Goal: Task Accomplishment & Management: Manage account settings

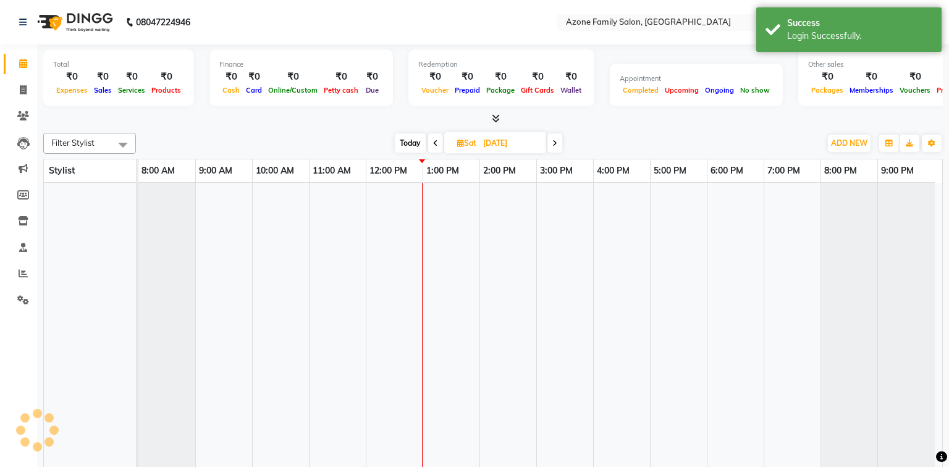
select select "en"
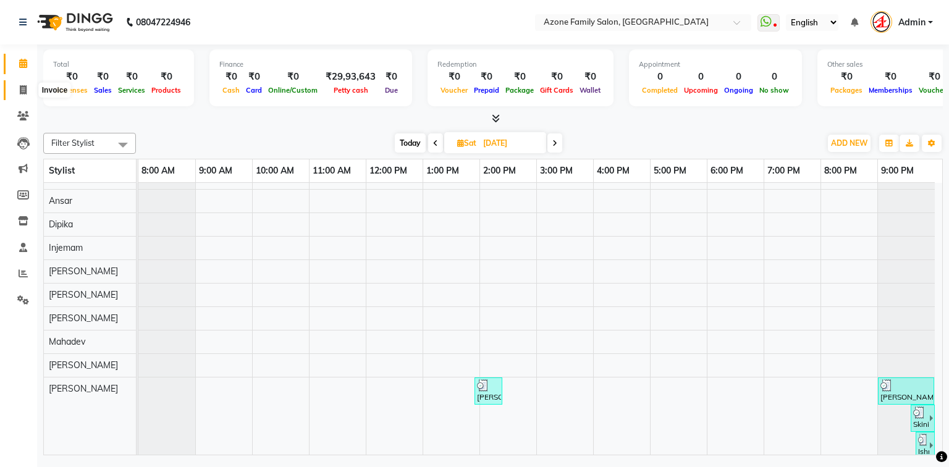
click at [19, 86] on span at bounding box center [23, 90] width 22 height 14
select select "service"
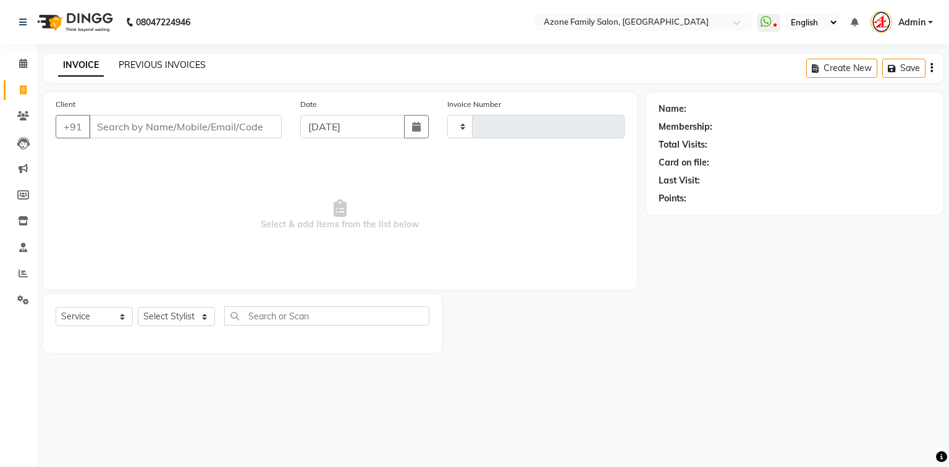
click at [175, 65] on link "PREVIOUS INVOICES" at bounding box center [162, 64] width 87 height 11
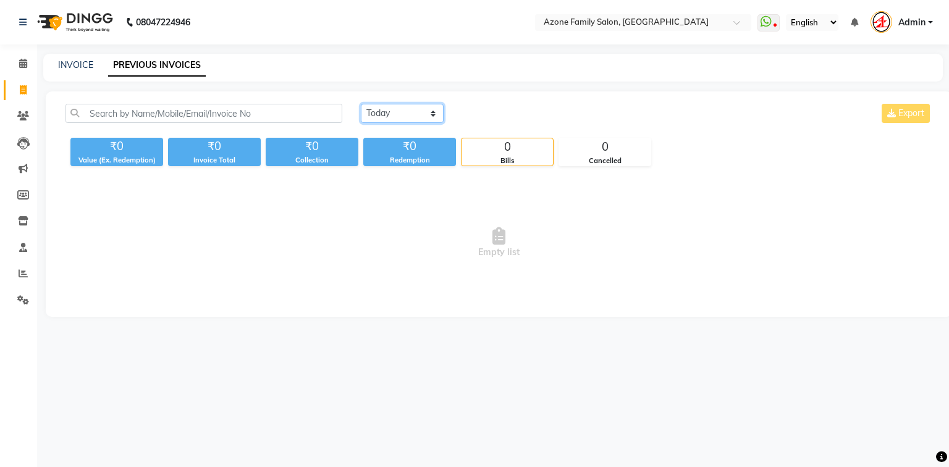
click at [394, 112] on select "[DATE] [DATE] Custom Range" at bounding box center [402, 113] width 83 height 19
select select "[DATE]"
click at [361, 104] on select "[DATE] [DATE] Custom Range" at bounding box center [402, 113] width 83 height 19
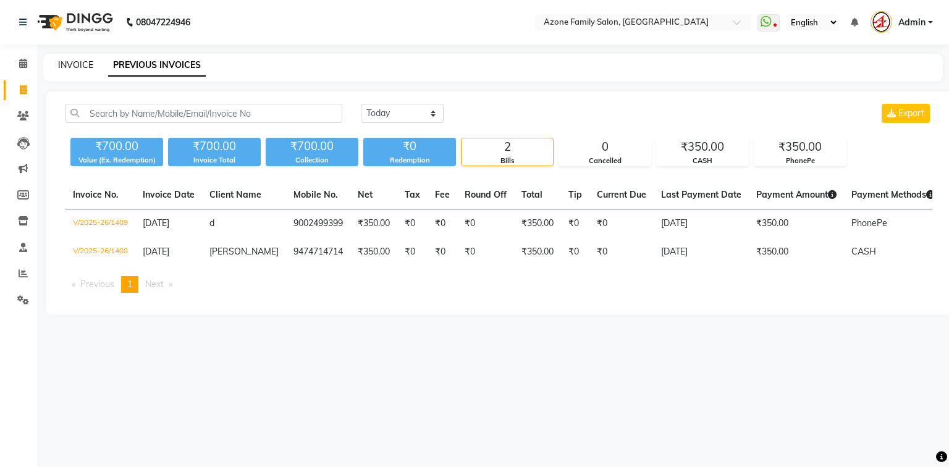
click at [84, 65] on link "INVOICE" at bounding box center [75, 64] width 35 height 11
select select "service"
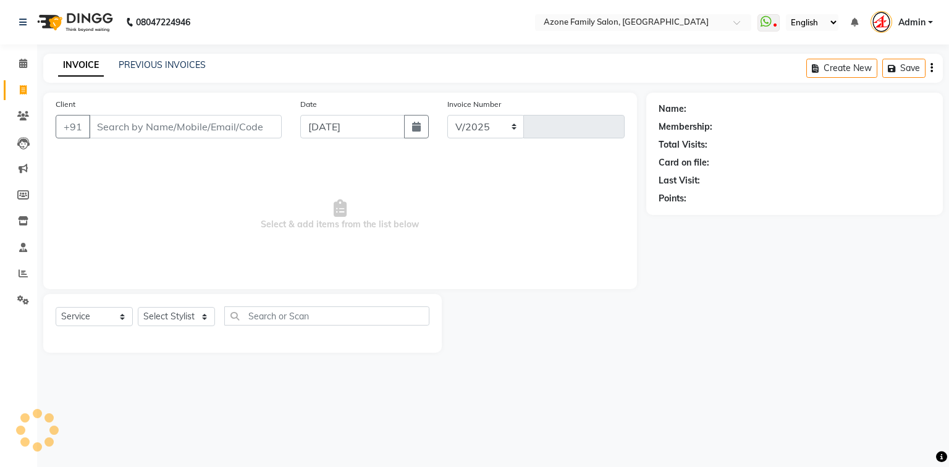
select select "5098"
type input "1410"
click at [180, 124] on input "Client" at bounding box center [185, 126] width 193 height 23
click at [158, 126] on input "Client" at bounding box center [185, 126] width 193 height 23
click at [169, 316] on select "Select Stylist [PERSON_NAME] [PERSON_NAME] [PERSON_NAME] [PERSON_NAME] Injemam …" at bounding box center [176, 316] width 77 height 19
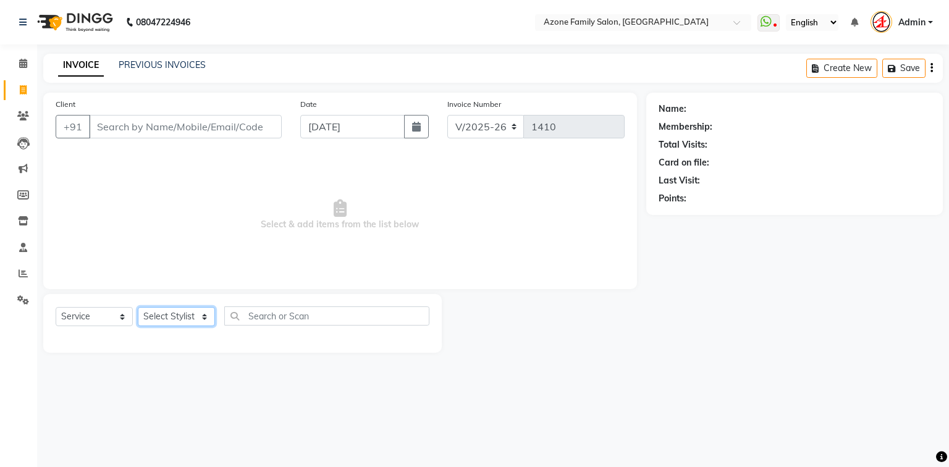
select select "75775"
click at [138, 308] on select "Select Stylist [PERSON_NAME] [PERSON_NAME] [PERSON_NAME] [PERSON_NAME] Injemam …" at bounding box center [176, 316] width 77 height 19
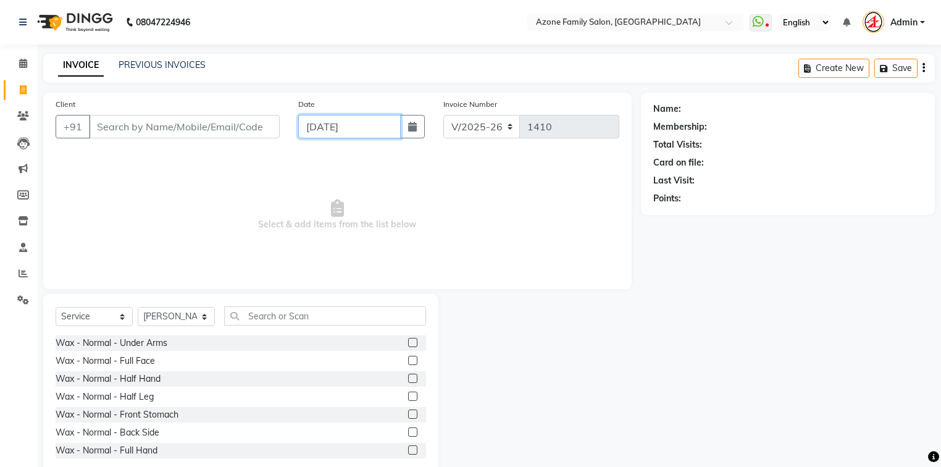
click at [339, 128] on input "[DATE]" at bounding box center [349, 126] width 103 height 23
select select "9"
select select "2025"
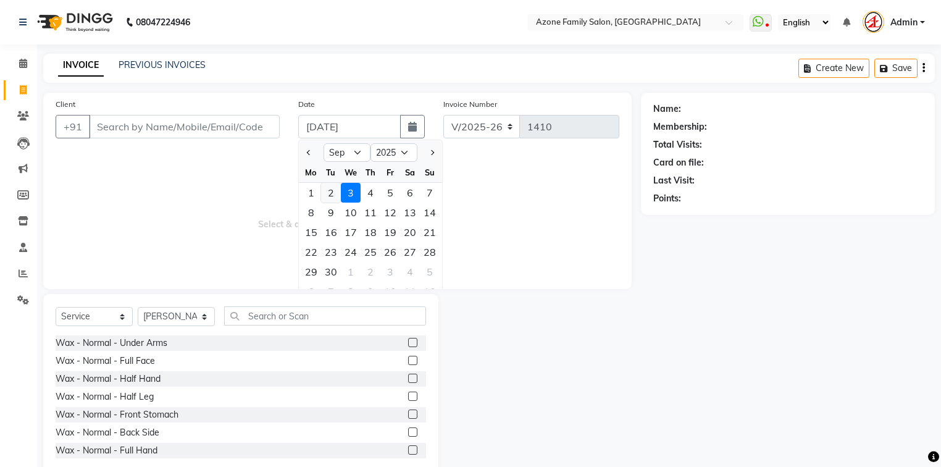
click at [335, 188] on div "2" at bounding box center [331, 193] width 20 height 20
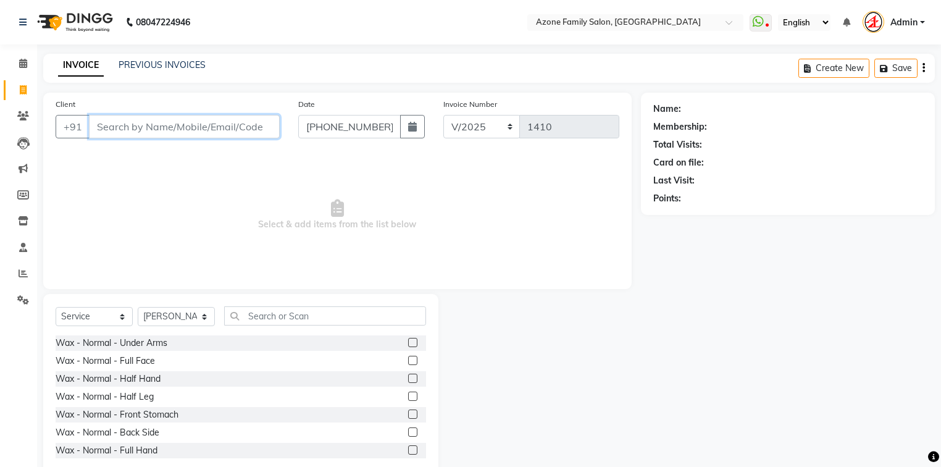
type input "[DATE]"
click at [203, 128] on input "Client" at bounding box center [184, 126] width 191 height 23
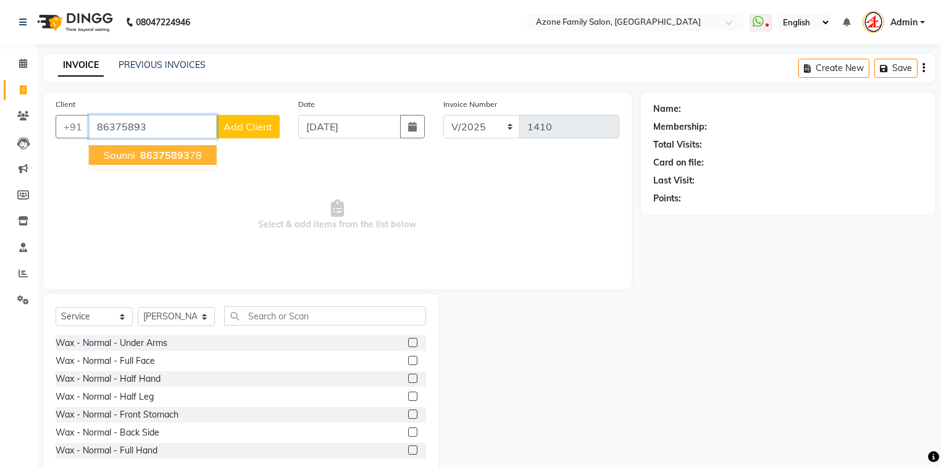
click at [130, 161] on button "Saunni 86375893 78" at bounding box center [153, 155] width 128 height 20
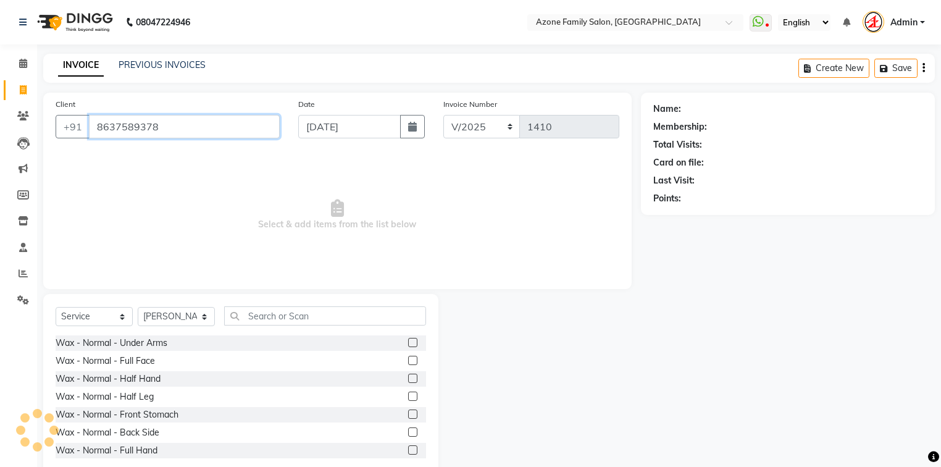
type input "8637589378"
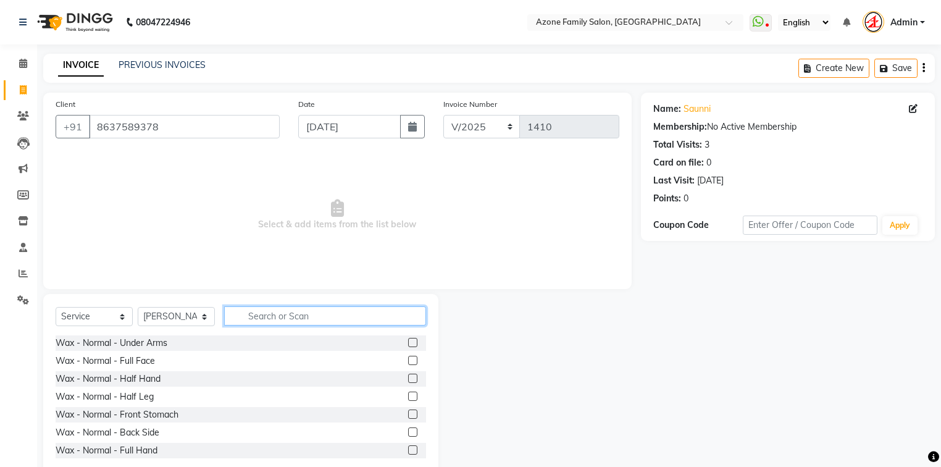
click at [277, 314] on input "text" at bounding box center [325, 315] width 202 height 19
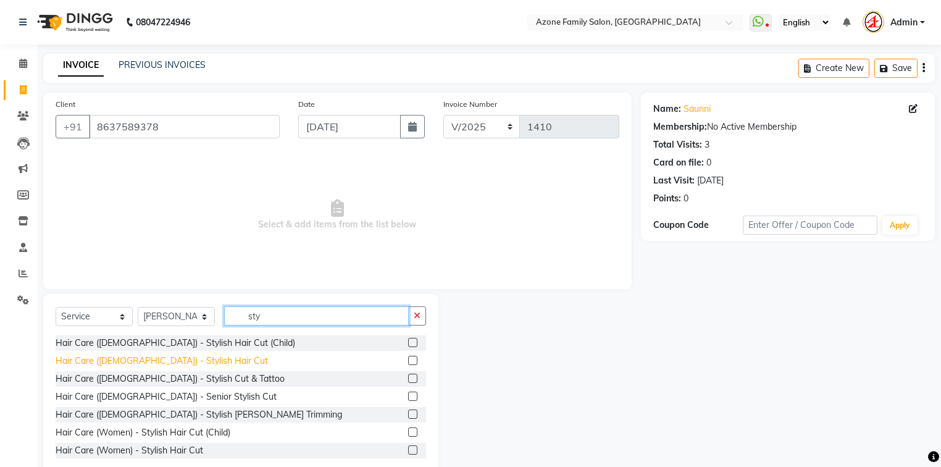
type input "sty"
click at [173, 365] on div "Hair Care ([DEMOGRAPHIC_DATA]) - Stylish Hair Cut" at bounding box center [162, 361] width 212 height 13
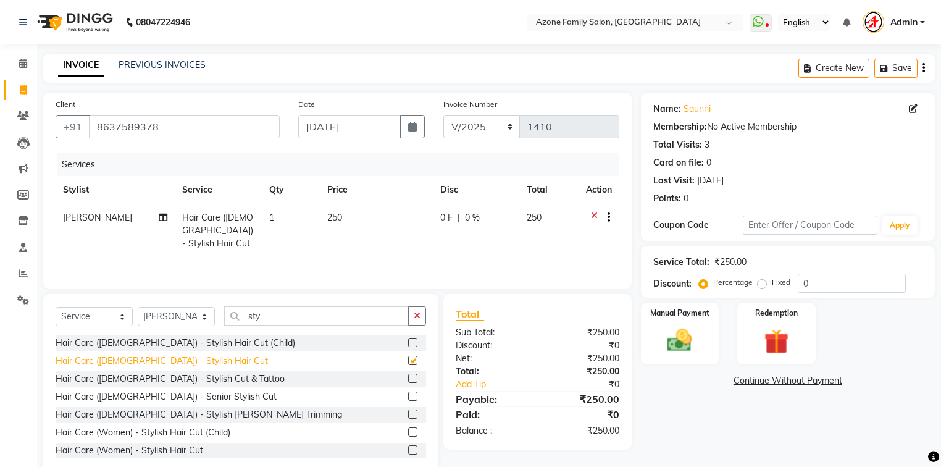
checkbox input "false"
click at [691, 324] on div "Manual Payment" at bounding box center [680, 333] width 82 height 64
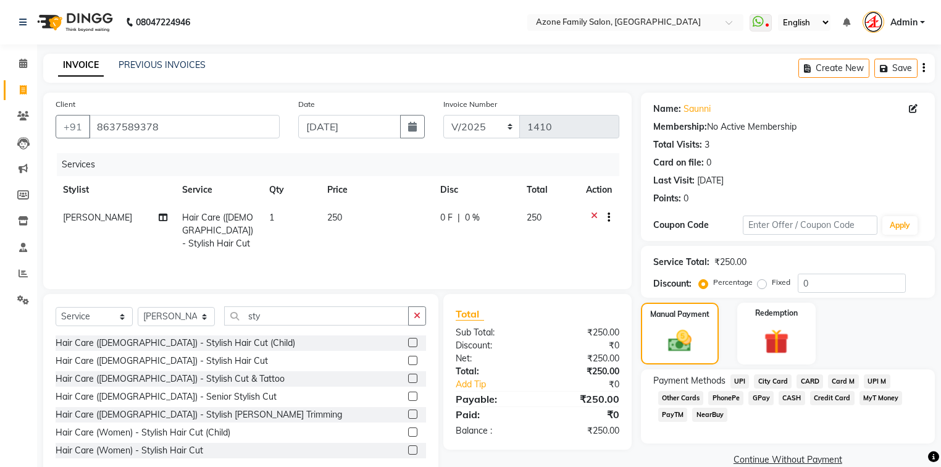
click at [880, 380] on span "UPI M" at bounding box center [877, 381] width 27 height 14
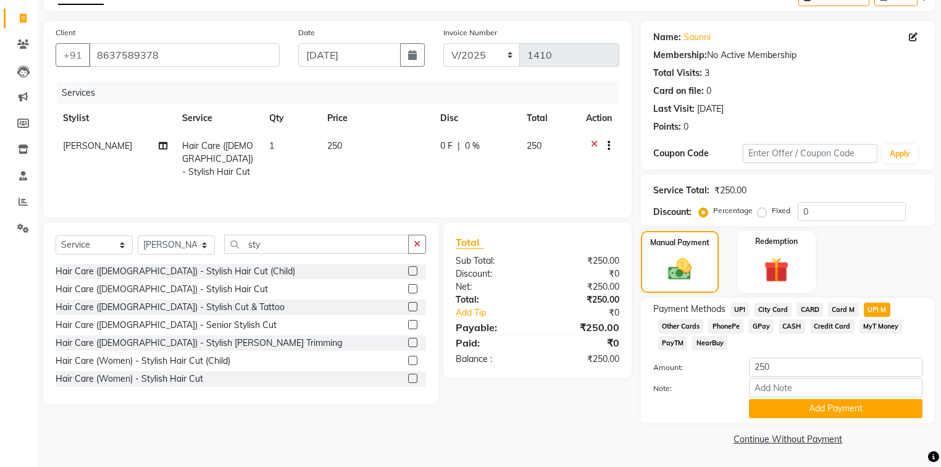
scroll to position [74, 0]
click at [782, 411] on button "Add Payment" at bounding box center [836, 408] width 174 height 19
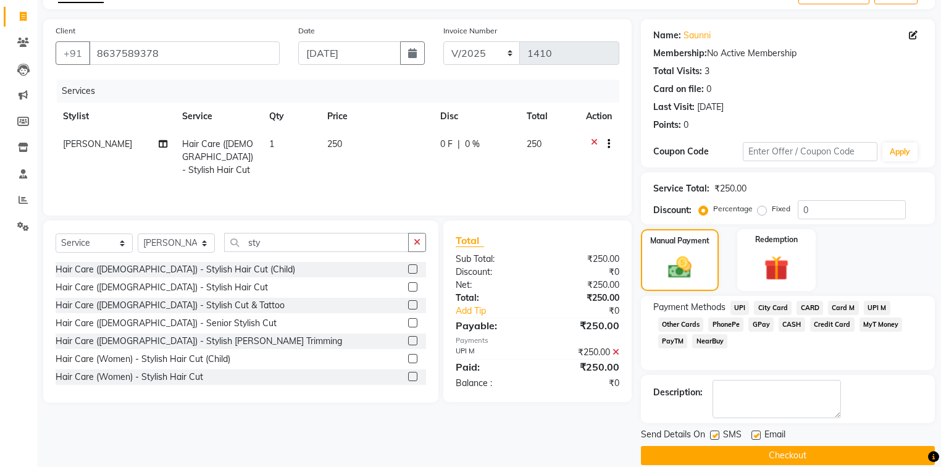
click at [741, 452] on button "Checkout" at bounding box center [788, 455] width 294 height 19
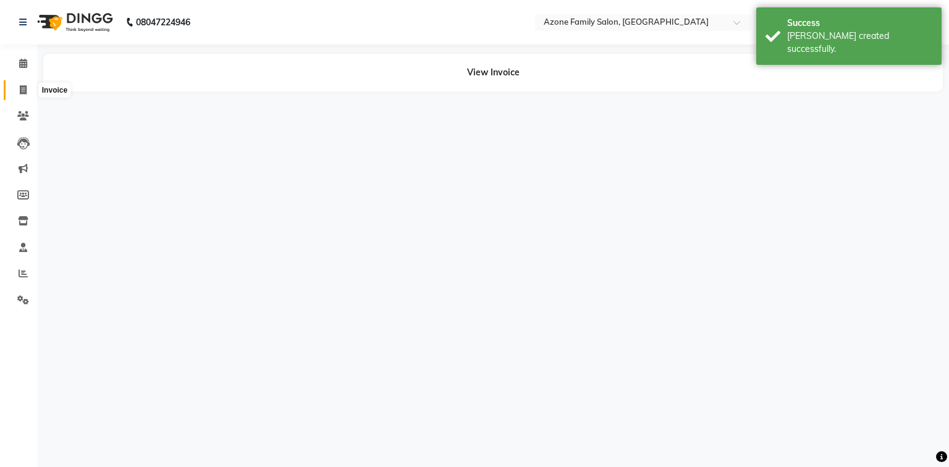
click at [23, 87] on icon at bounding box center [23, 89] width 7 height 9
select select "5098"
select select "service"
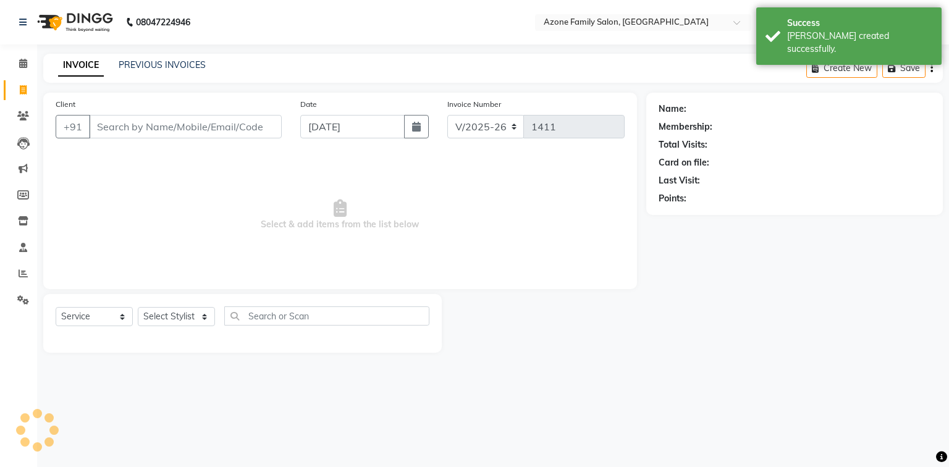
click at [154, 126] on input "Client" at bounding box center [185, 126] width 193 height 23
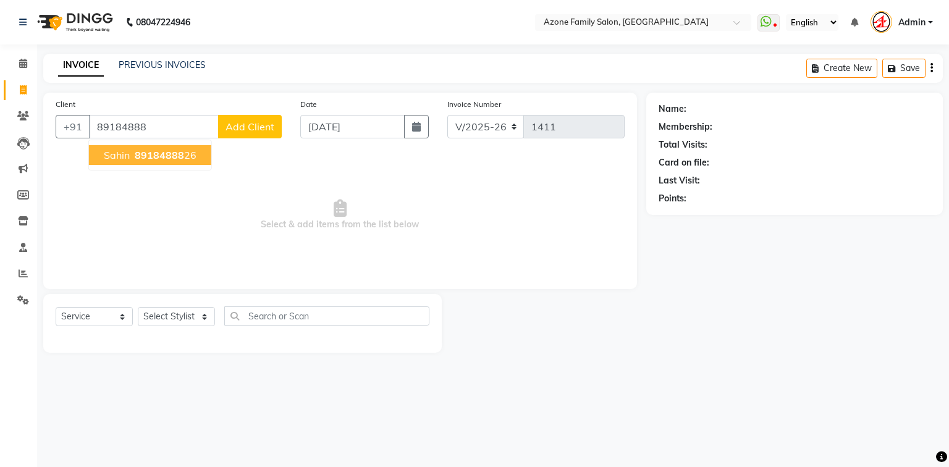
click at [149, 158] on span "89184888" at bounding box center [159, 155] width 49 height 12
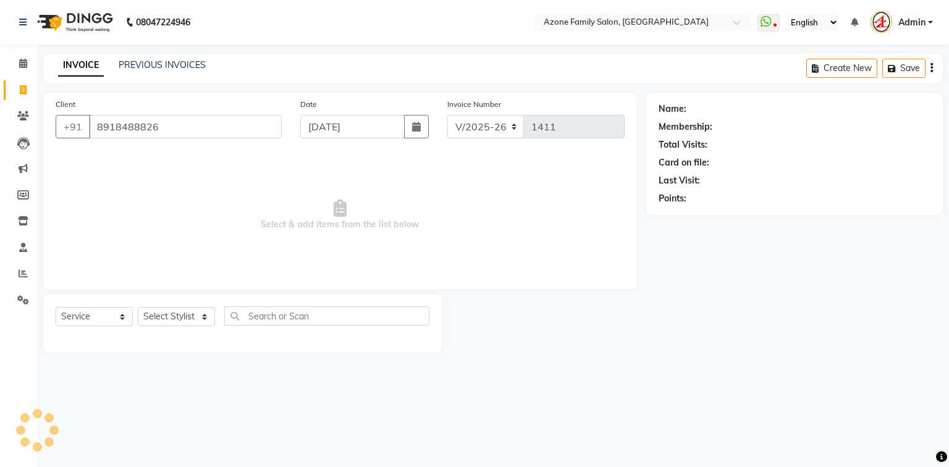
type input "8918488826"
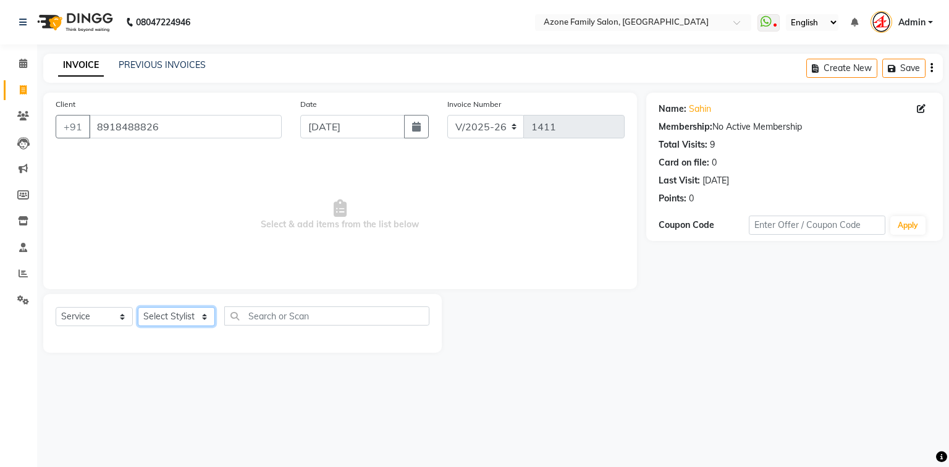
click at [161, 319] on select "Select Stylist [PERSON_NAME] [PERSON_NAME] [PERSON_NAME] [PERSON_NAME] Injemam …" at bounding box center [176, 316] width 77 height 19
select select "75775"
click at [138, 308] on select "Select Stylist [PERSON_NAME] [PERSON_NAME] [PERSON_NAME] [PERSON_NAME] Injemam …" at bounding box center [176, 316] width 77 height 19
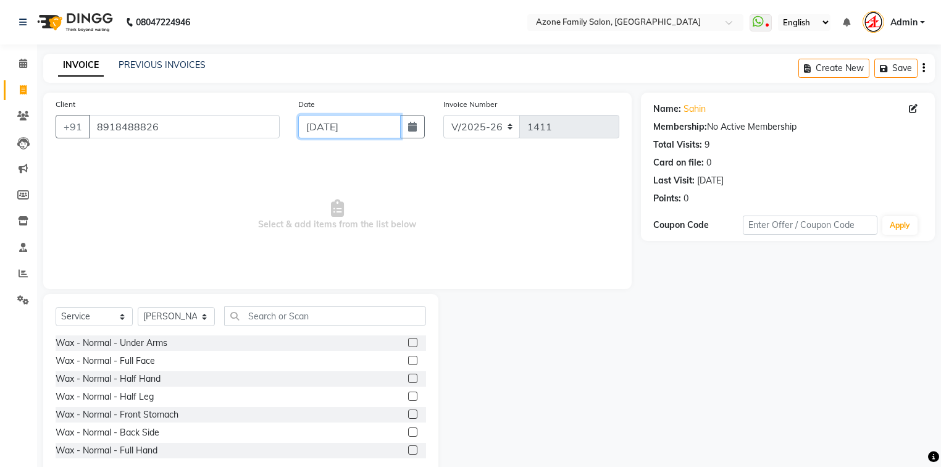
click at [314, 128] on input "[DATE]" at bounding box center [349, 126] width 103 height 23
select select "9"
select select "2025"
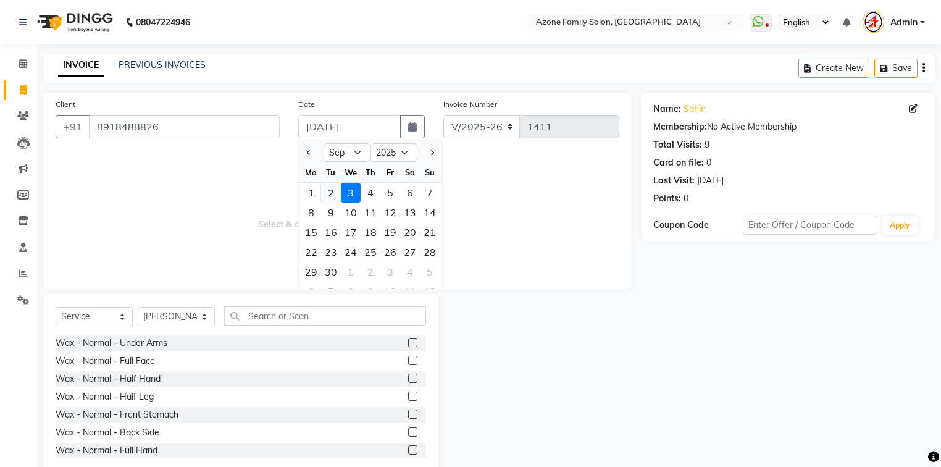
click at [324, 188] on div "2" at bounding box center [331, 193] width 20 height 20
type input "[DATE]"
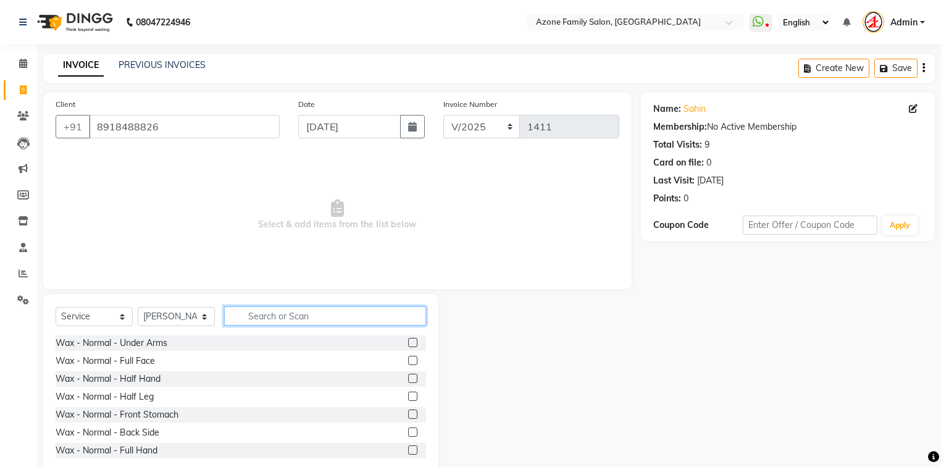
click at [259, 317] on input "text" at bounding box center [325, 315] width 202 height 19
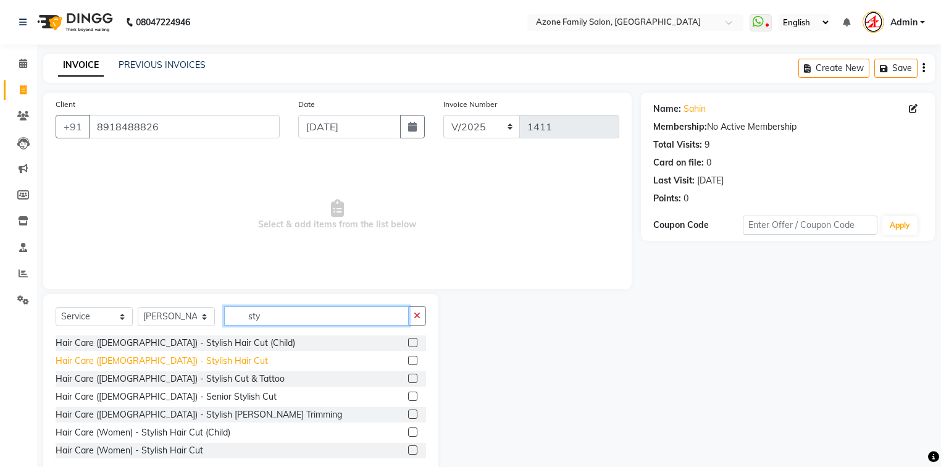
type input "sty"
click at [172, 360] on div "Hair Care ([DEMOGRAPHIC_DATA]) - Stylish Hair Cut" at bounding box center [162, 361] width 212 height 13
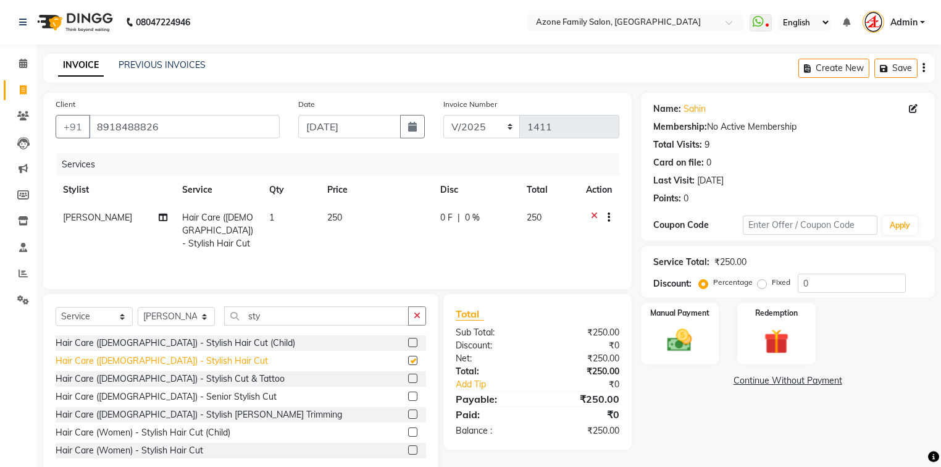
checkbox input "false"
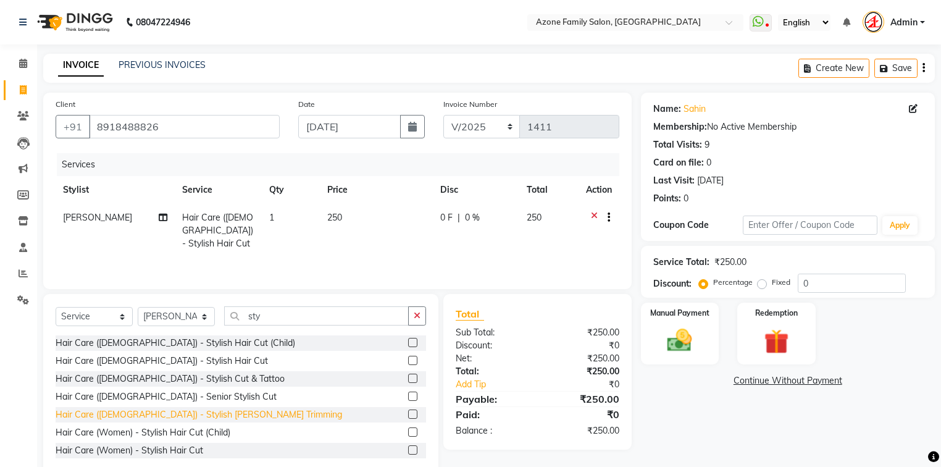
click at [188, 414] on div "Hair Care ([DEMOGRAPHIC_DATA]) - Stylish [PERSON_NAME] Trimming" at bounding box center [199, 414] width 287 height 13
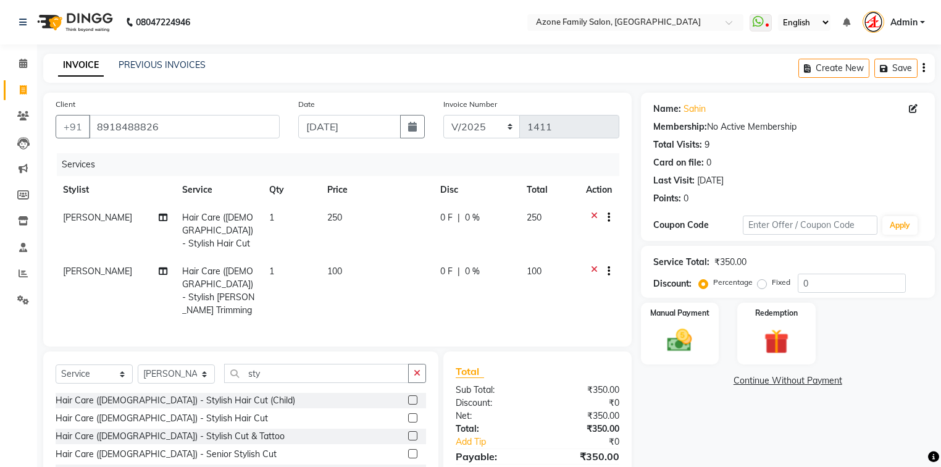
checkbox input "false"
click at [665, 320] on div "Manual Payment" at bounding box center [680, 333] width 82 height 64
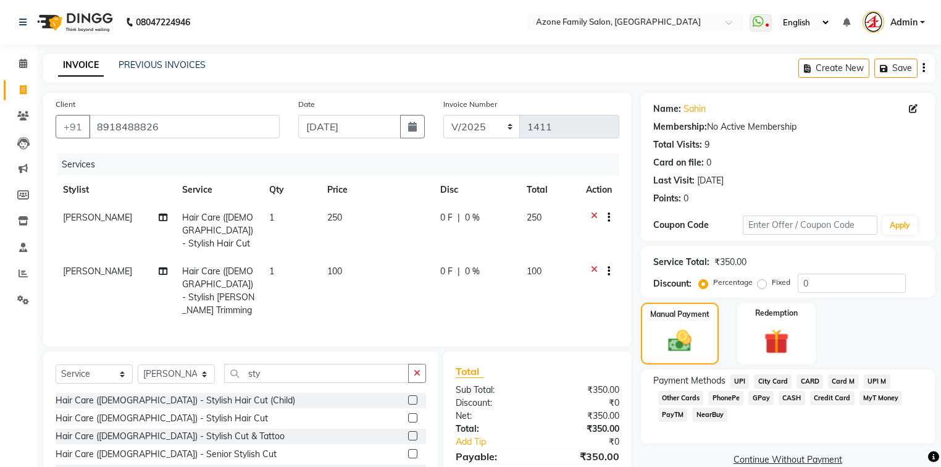
click at [870, 382] on span "UPI M" at bounding box center [877, 381] width 27 height 14
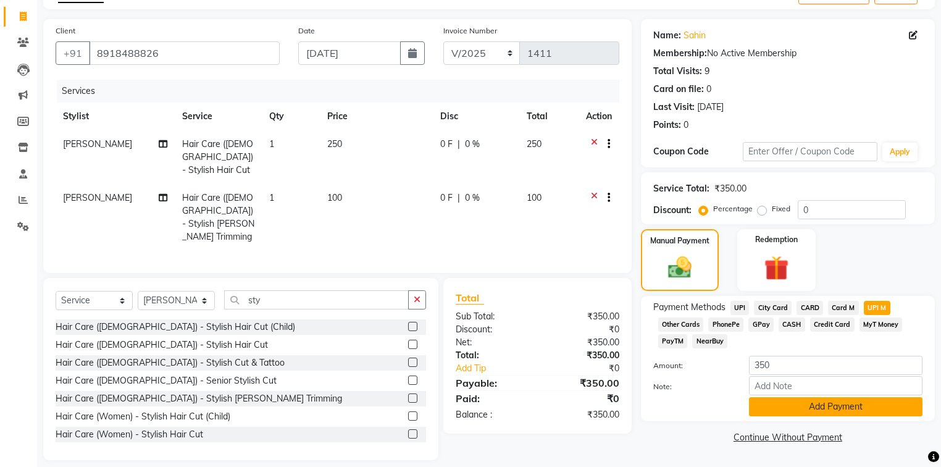
click at [826, 410] on button "Add Payment" at bounding box center [836, 406] width 174 height 19
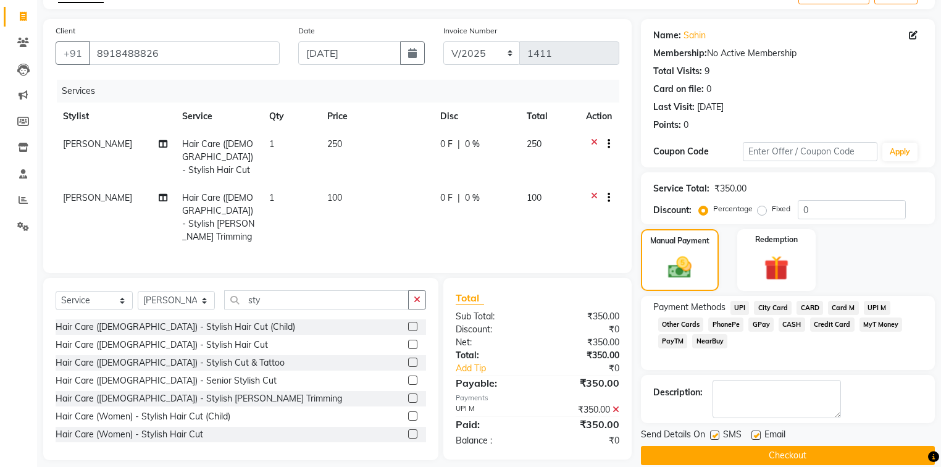
click at [786, 453] on button "Checkout" at bounding box center [788, 455] width 294 height 19
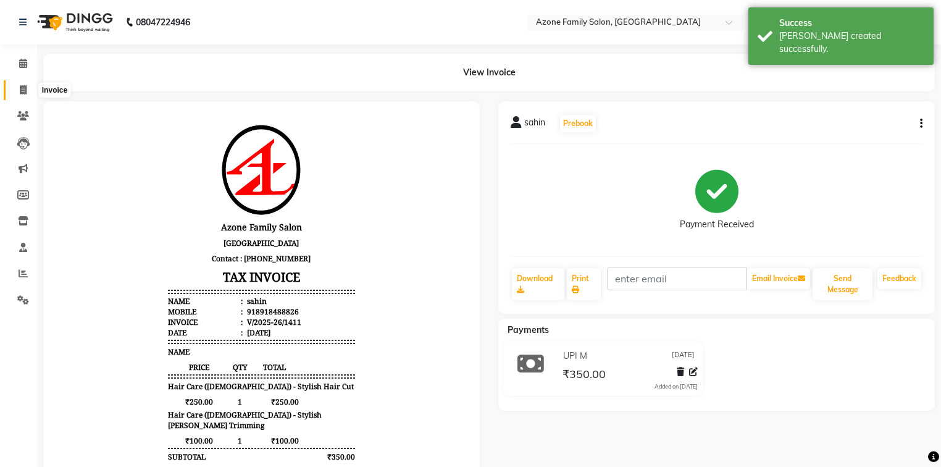
click at [20, 89] on icon at bounding box center [23, 89] width 7 height 9
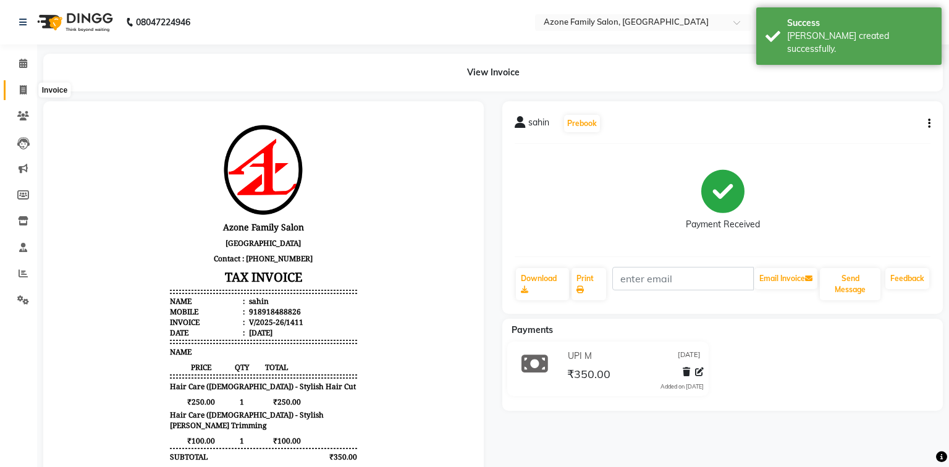
select select "5098"
select select "service"
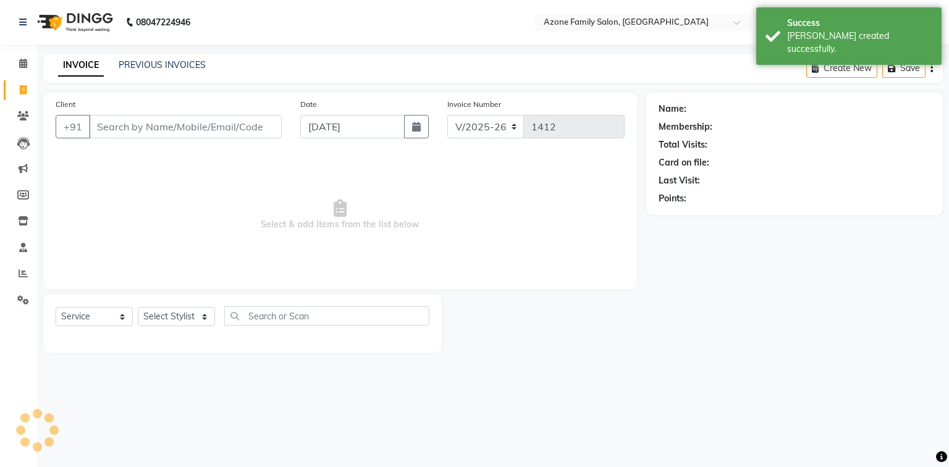
click at [126, 125] on input "Client" at bounding box center [185, 126] width 193 height 23
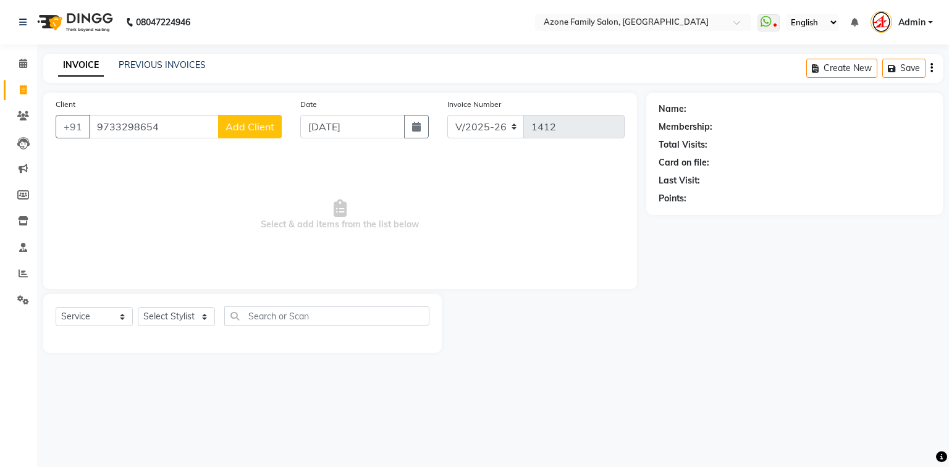
type input "9733298654"
click at [234, 130] on span "Add Client" at bounding box center [249, 126] width 49 height 12
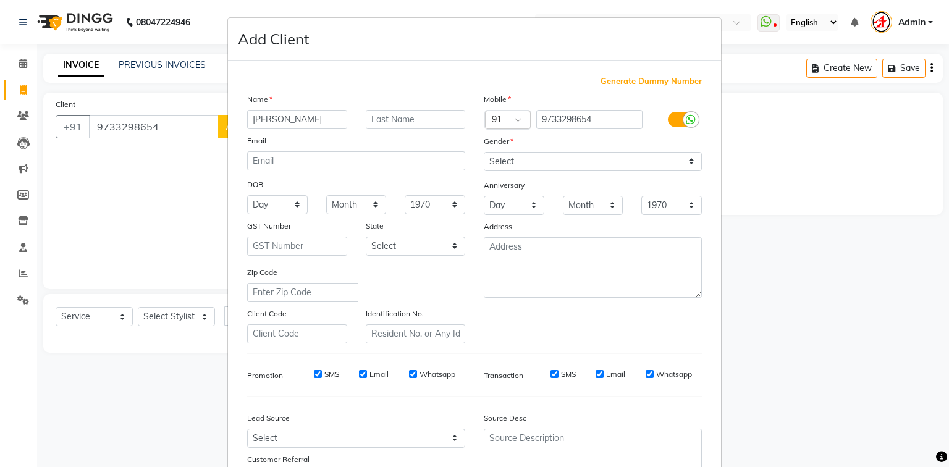
type input "[PERSON_NAME]"
click at [392, 122] on input "text" at bounding box center [416, 119] width 100 height 19
type input "[PERSON_NAME]"
click at [531, 159] on select "Select [DEMOGRAPHIC_DATA] [DEMOGRAPHIC_DATA] Other Prefer Not To Say" at bounding box center [593, 161] width 218 height 19
select select "[DEMOGRAPHIC_DATA]"
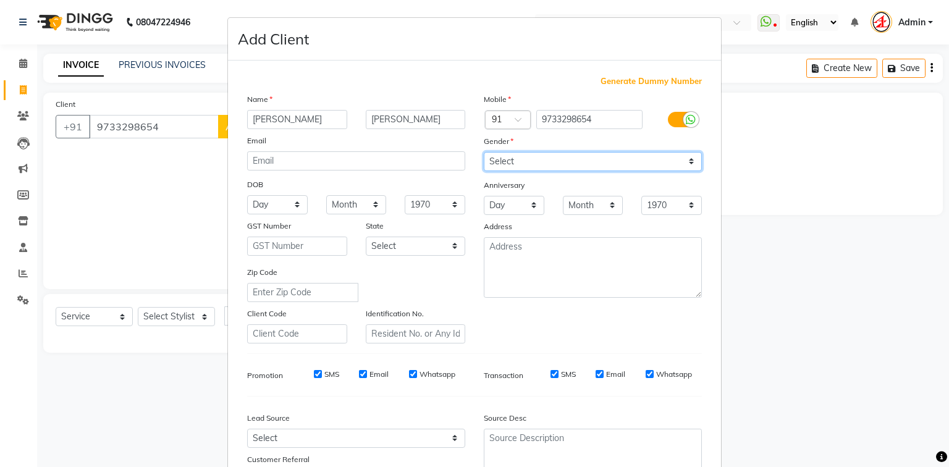
click at [484, 153] on select "Select [DEMOGRAPHIC_DATA] [DEMOGRAPHIC_DATA] Other Prefer Not To Say" at bounding box center [593, 161] width 218 height 19
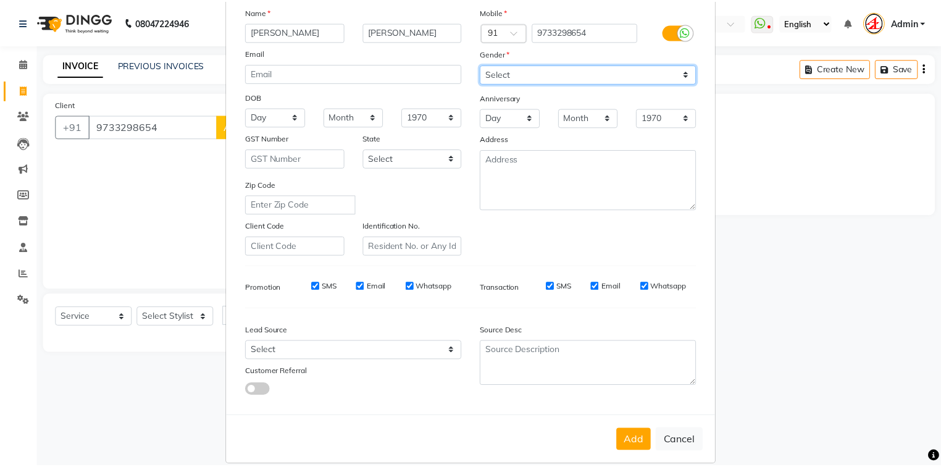
scroll to position [109, 0]
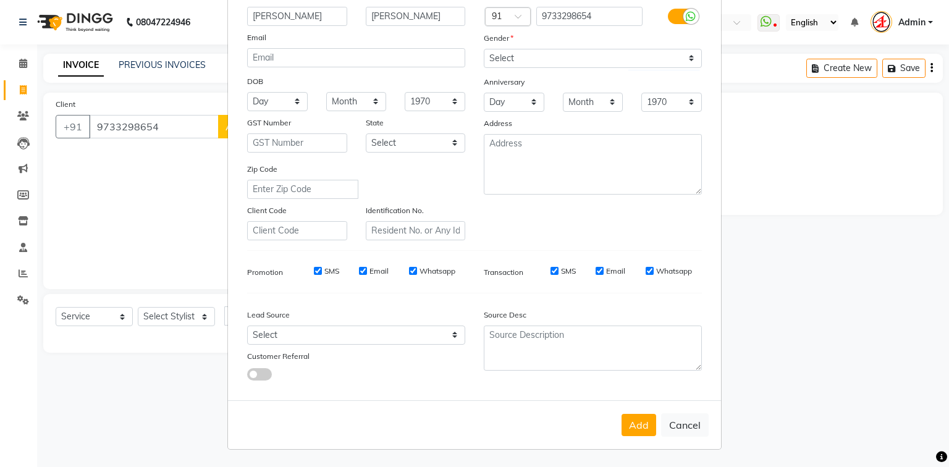
click at [632, 423] on button "Add" at bounding box center [638, 425] width 35 height 22
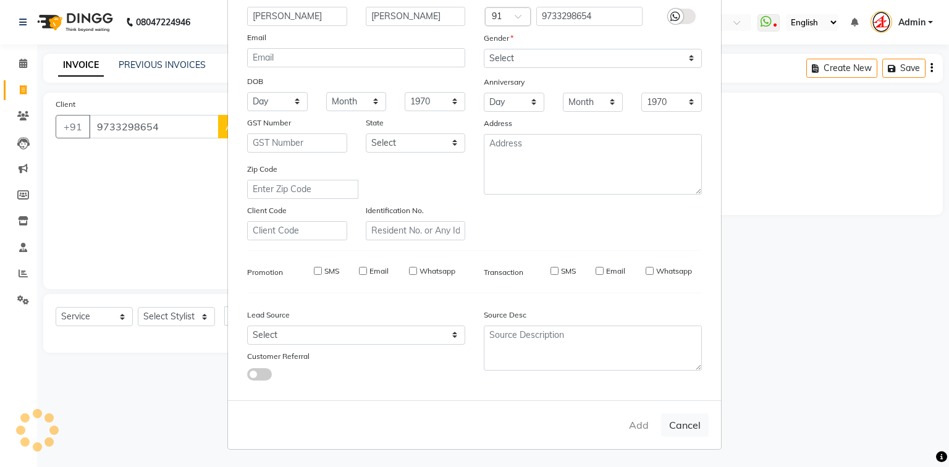
select select
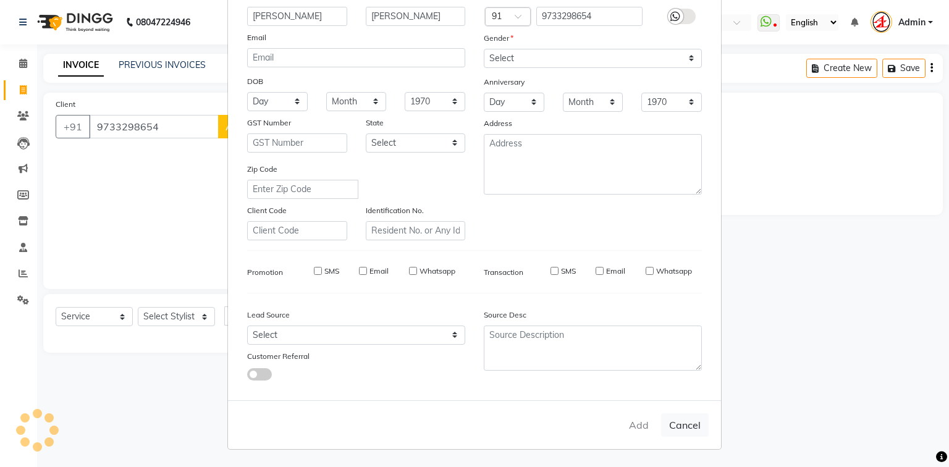
select select
checkbox input "false"
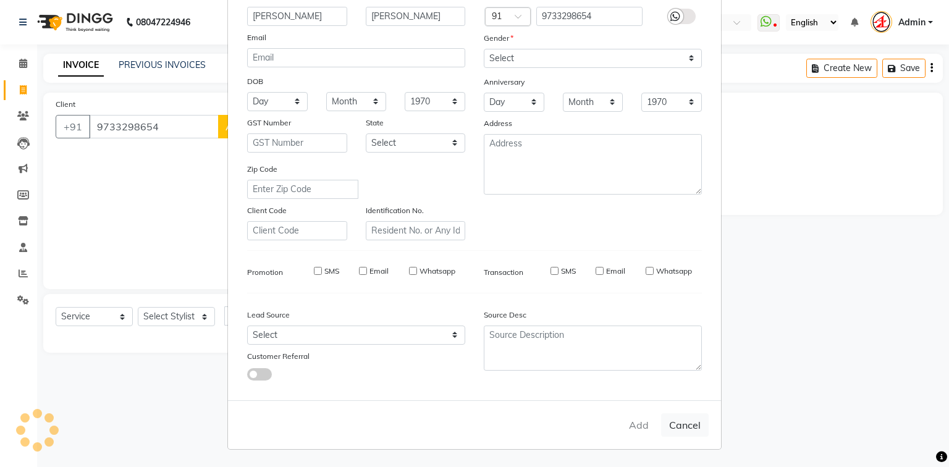
checkbox input "false"
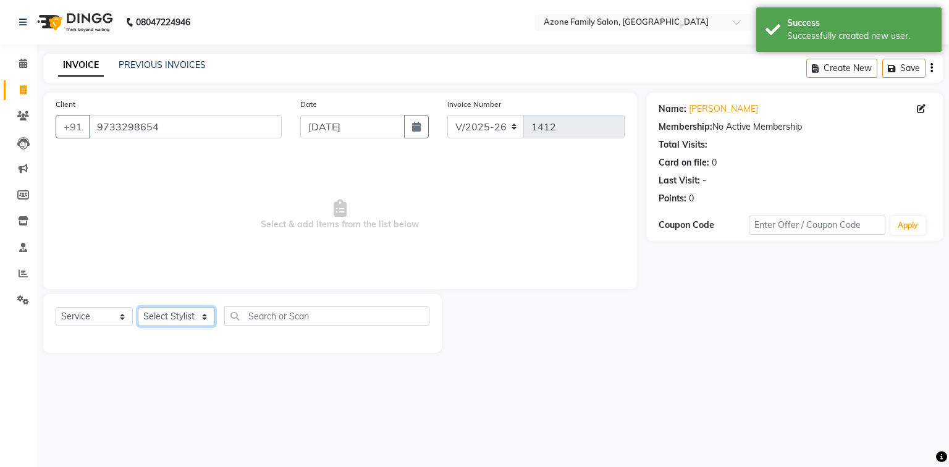
click at [159, 318] on select "Select Stylist [PERSON_NAME] [PERSON_NAME] [PERSON_NAME] [PERSON_NAME] Injemam …" at bounding box center [176, 316] width 77 height 19
select select "82477"
click at [138, 308] on select "Select Stylist [PERSON_NAME] [PERSON_NAME] [PERSON_NAME] [PERSON_NAME] Injemam …" at bounding box center [176, 316] width 77 height 19
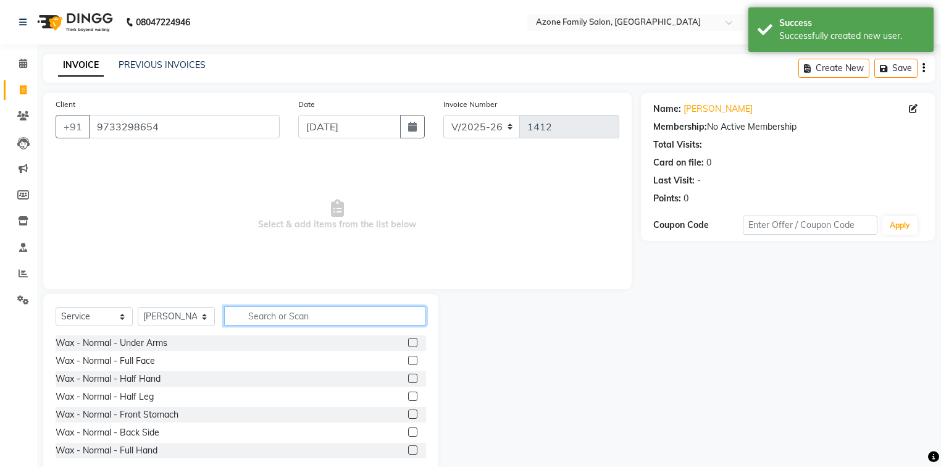
click at [276, 325] on input "text" at bounding box center [325, 315] width 202 height 19
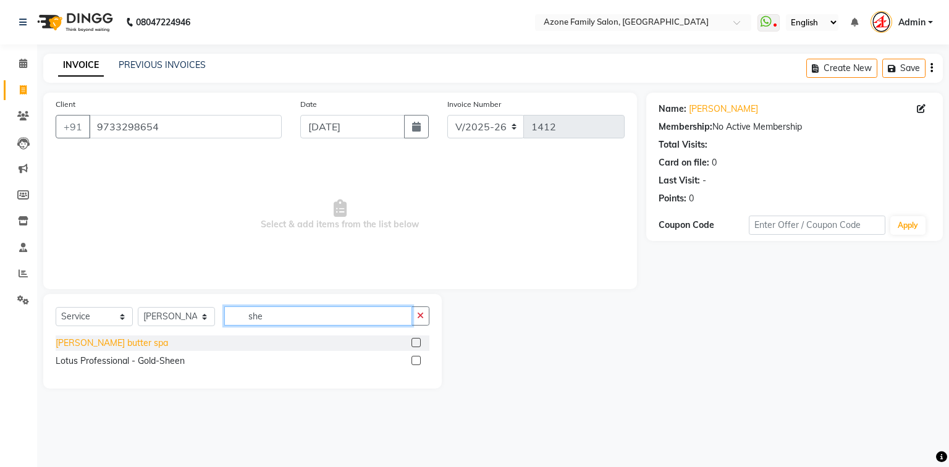
type input "she"
click at [108, 347] on div "[PERSON_NAME] butter spa" at bounding box center [112, 343] width 112 height 13
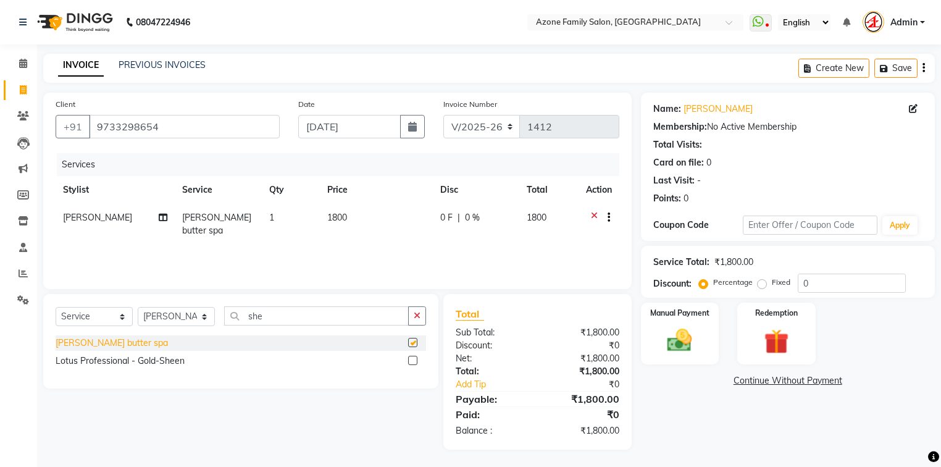
checkbox input "false"
click at [419, 312] on icon "button" at bounding box center [417, 315] width 7 height 9
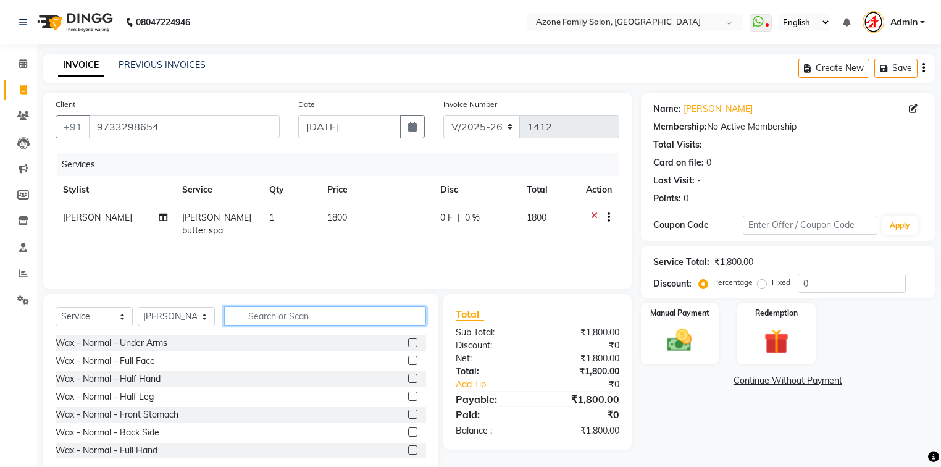
click at [402, 313] on input "text" at bounding box center [325, 315] width 202 height 19
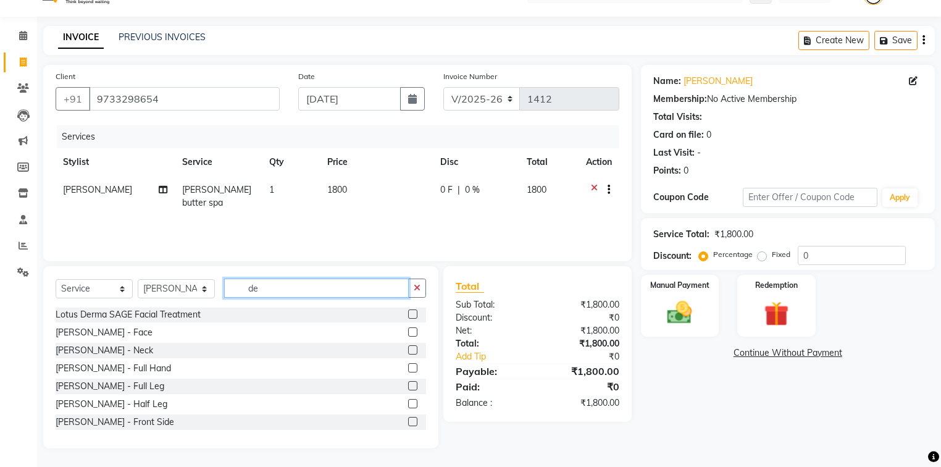
scroll to position [127, 0]
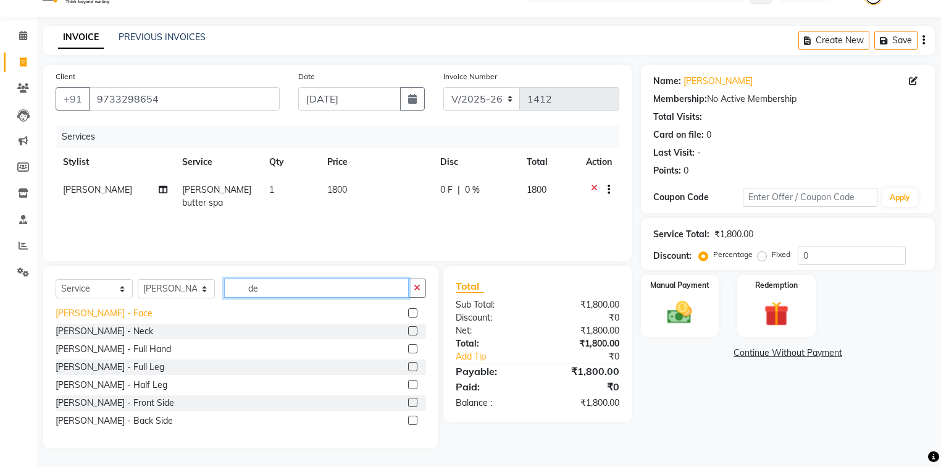
type input "de"
click at [95, 311] on div "Wax - Normal - Under Arms Wax - Normal - Back Side Wax - Rica - Under Arms Wax …" at bounding box center [241, 370] width 371 height 124
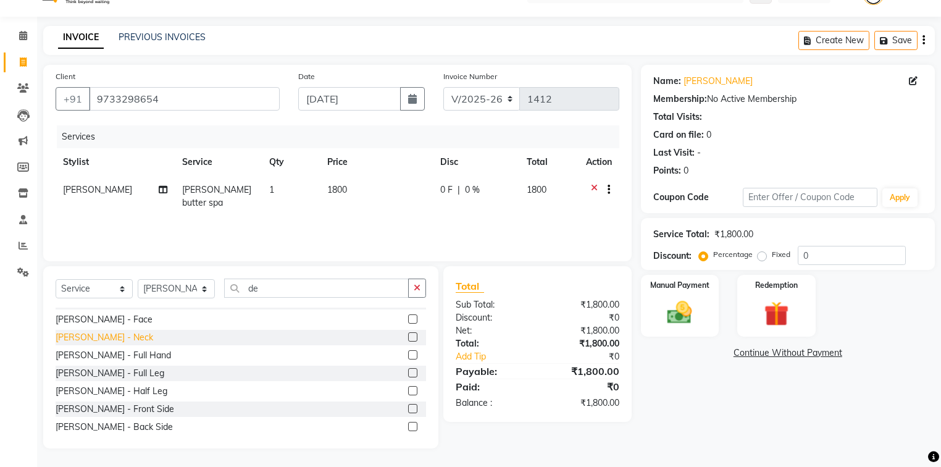
click at [90, 337] on div "[PERSON_NAME] - Neck" at bounding box center [105, 337] width 98 height 13
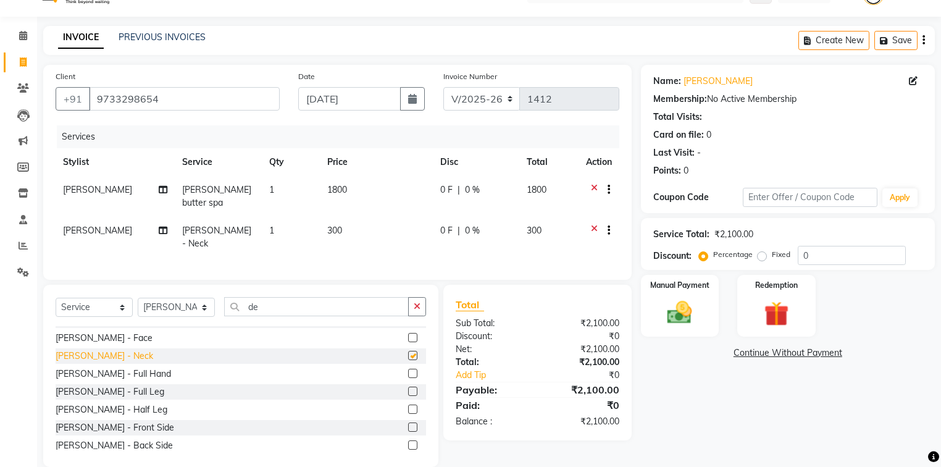
checkbox input "false"
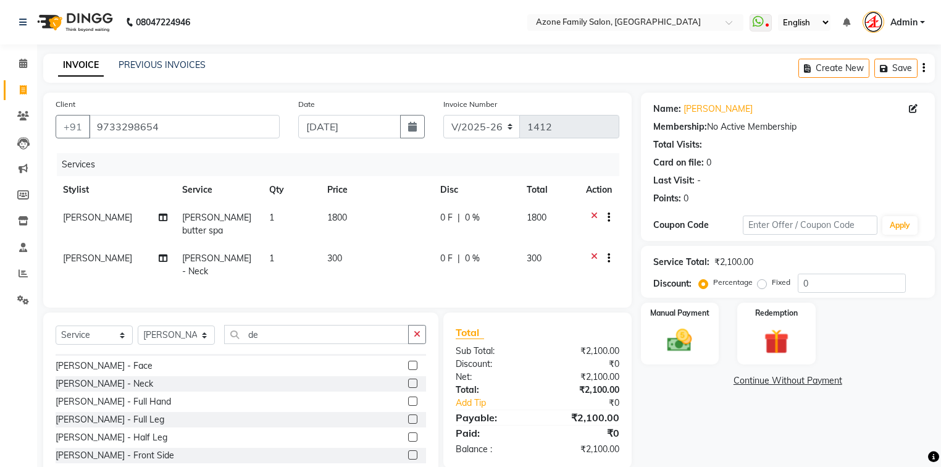
scroll to position [0, 0]
click at [104, 360] on div "[PERSON_NAME] - Face" at bounding box center [104, 366] width 97 height 13
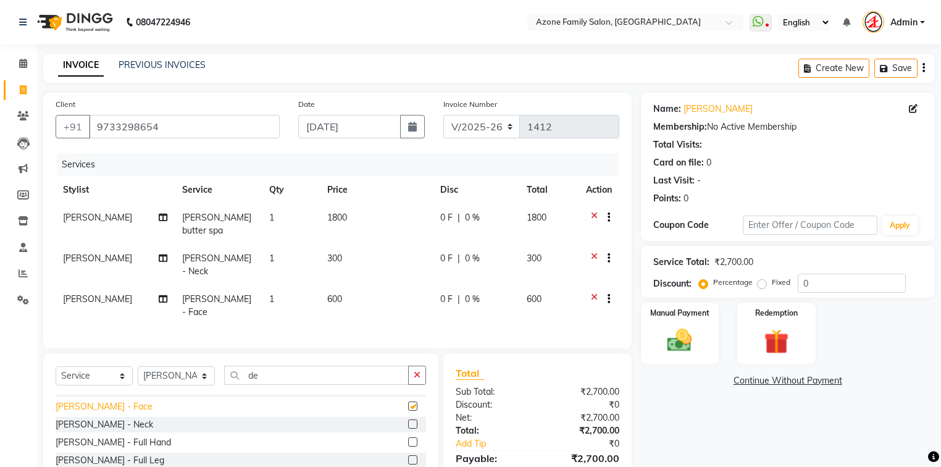
checkbox input "false"
click at [592, 252] on icon at bounding box center [594, 259] width 7 height 15
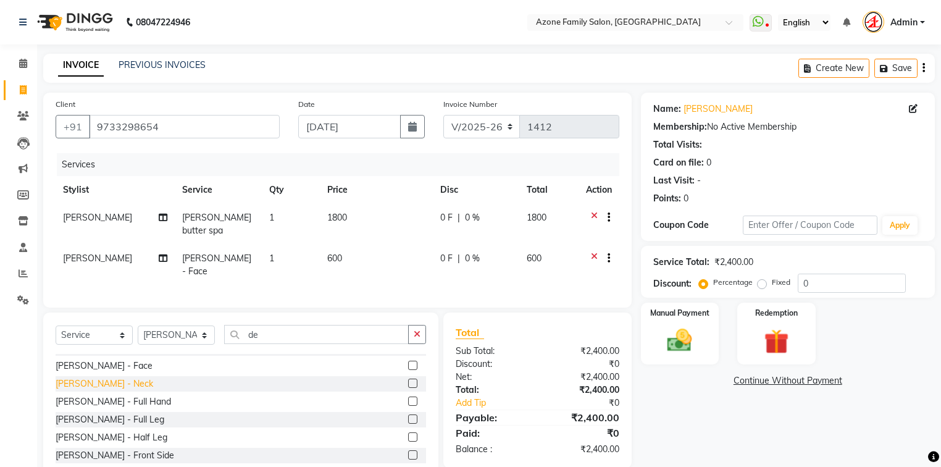
click at [59, 377] on div "[PERSON_NAME] - Neck" at bounding box center [105, 383] width 98 height 13
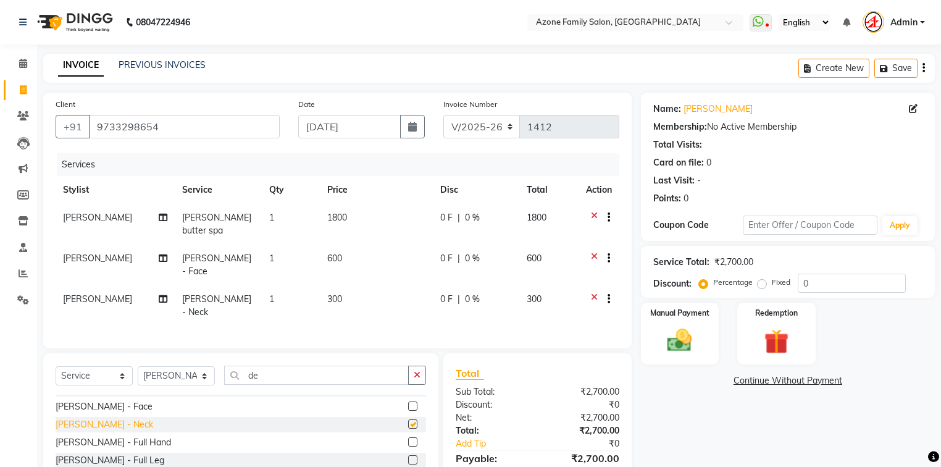
checkbox input "false"
click at [419, 371] on icon "button" at bounding box center [417, 375] width 7 height 9
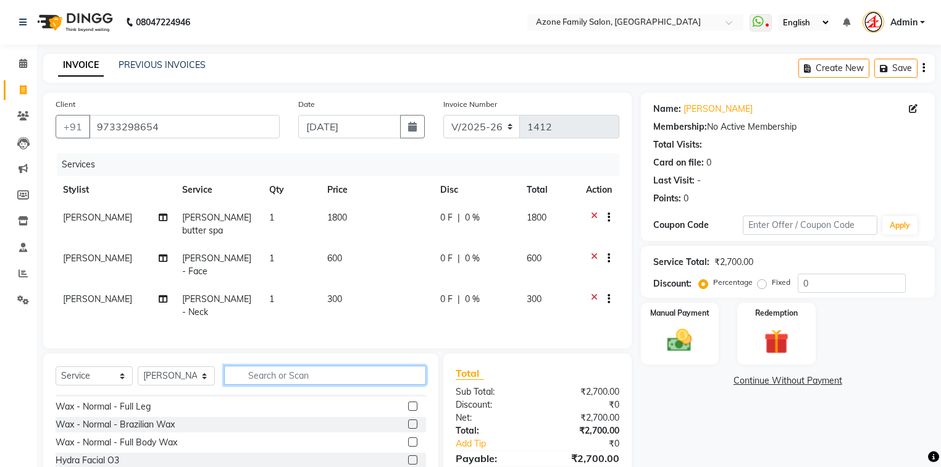
click at [396, 366] on input "text" at bounding box center [325, 375] width 202 height 19
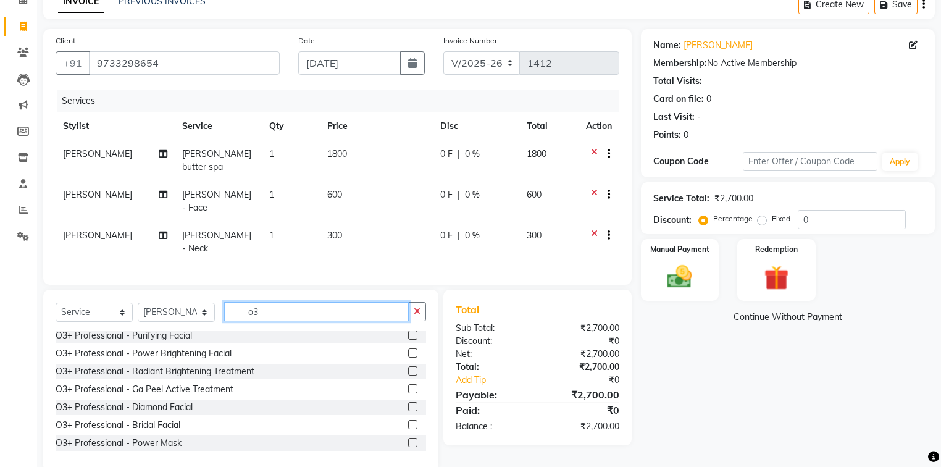
scroll to position [79, 0]
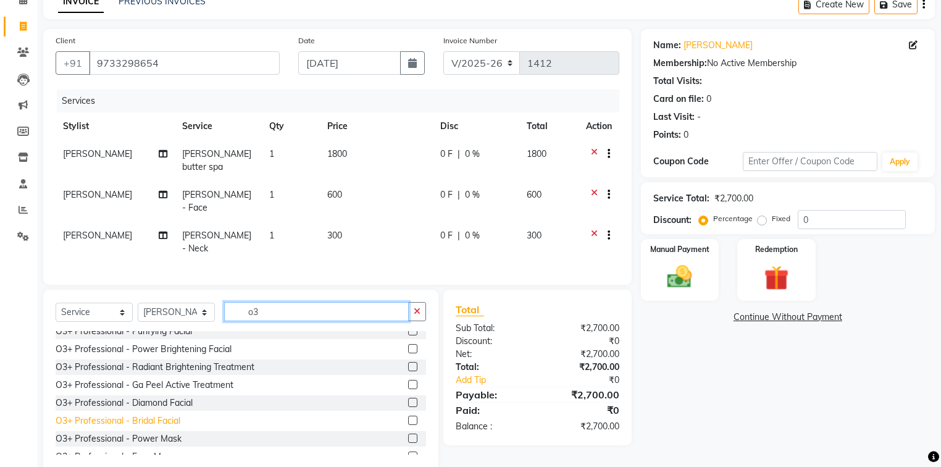
type input "o3"
click at [148, 414] on div "O3+ Professional - Bridal Facial" at bounding box center [118, 420] width 125 height 13
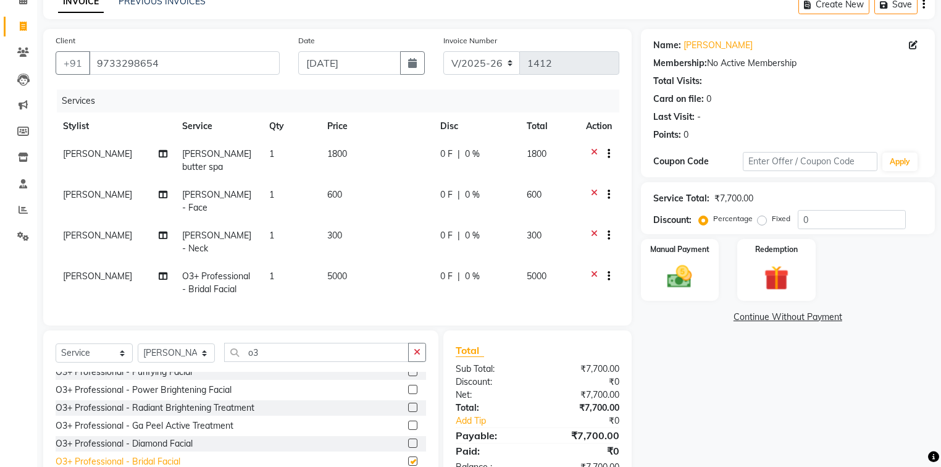
checkbox input "false"
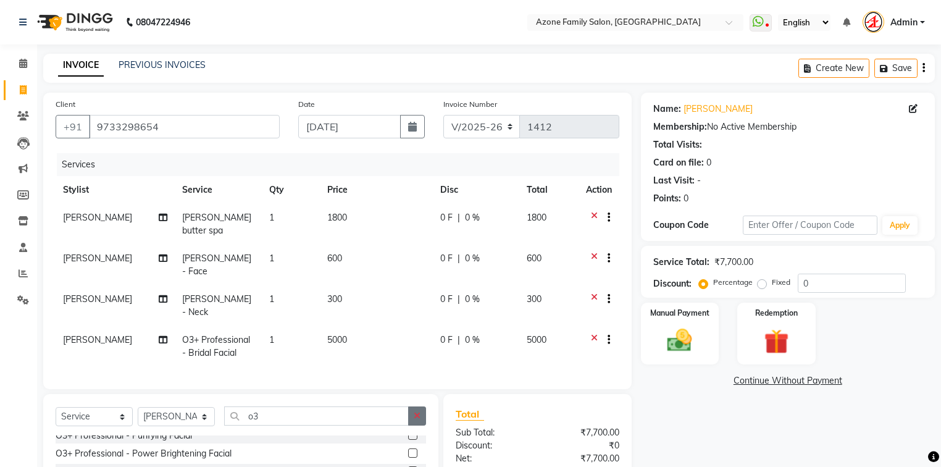
click at [423, 406] on button "button" at bounding box center [417, 415] width 18 height 19
click at [162, 407] on select "Select Stylist [PERSON_NAME] [PERSON_NAME] [PERSON_NAME] [PERSON_NAME] Injemam …" at bounding box center [176, 416] width 77 height 19
select select "75775"
click at [138, 407] on select "Select Stylist [PERSON_NAME] [PERSON_NAME] [PERSON_NAME] [PERSON_NAME] Injemam …" at bounding box center [176, 416] width 77 height 19
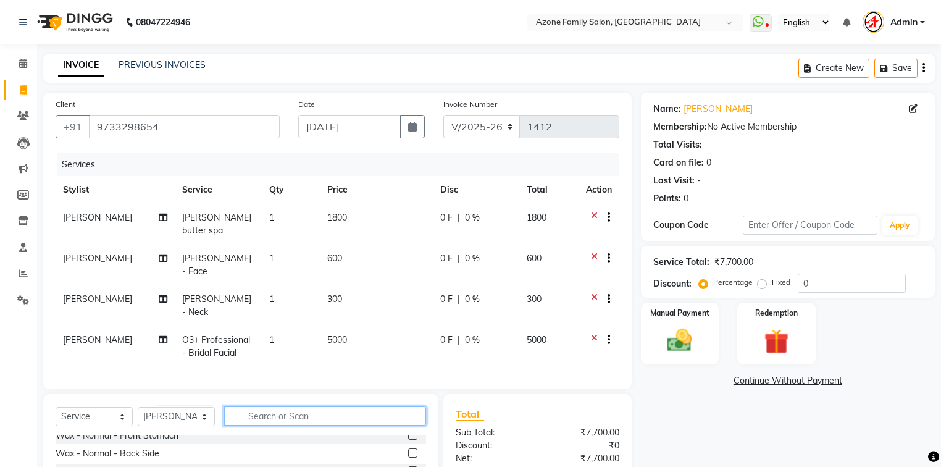
click at [297, 406] on input "text" at bounding box center [325, 415] width 202 height 19
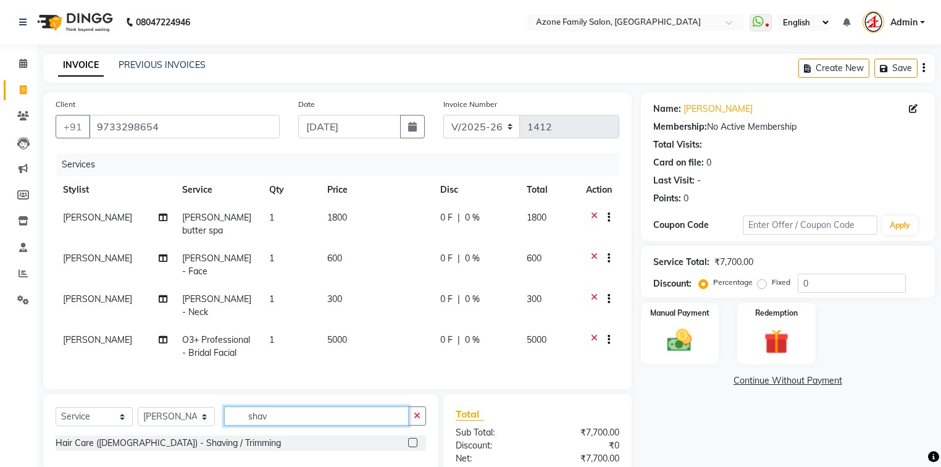
type input "shav"
click at [153, 437] on div "Hair Care ([DEMOGRAPHIC_DATA]) - Shaving / Trimming" at bounding box center [168, 443] width 225 height 13
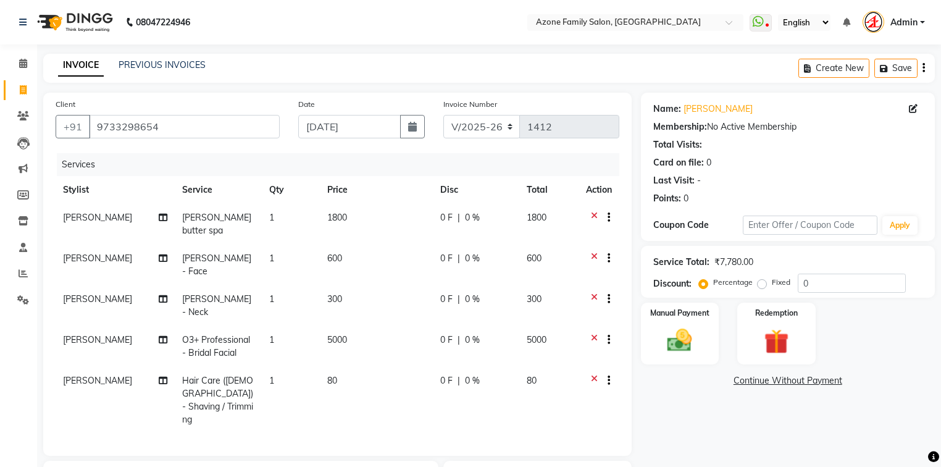
checkbox input "false"
click at [342, 130] on input "[DATE]" at bounding box center [349, 126] width 103 height 23
select select "9"
select select "2025"
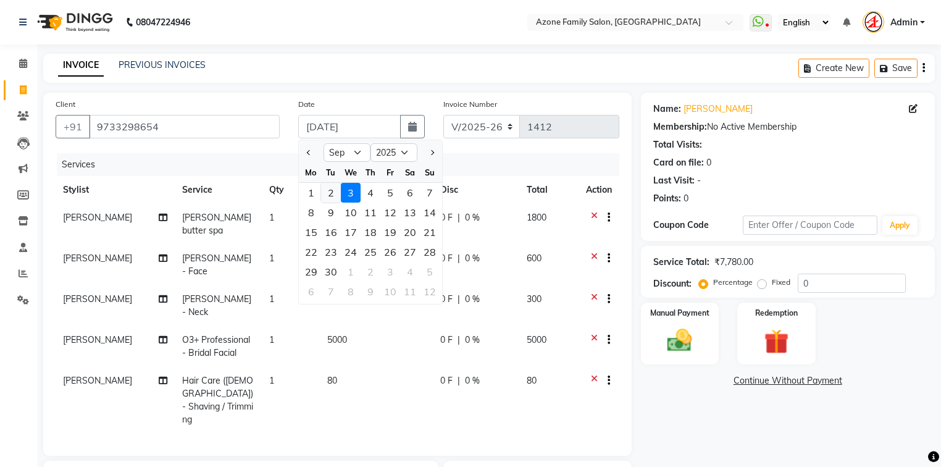
click at [329, 190] on div "2" at bounding box center [331, 193] width 20 height 20
type input "[DATE]"
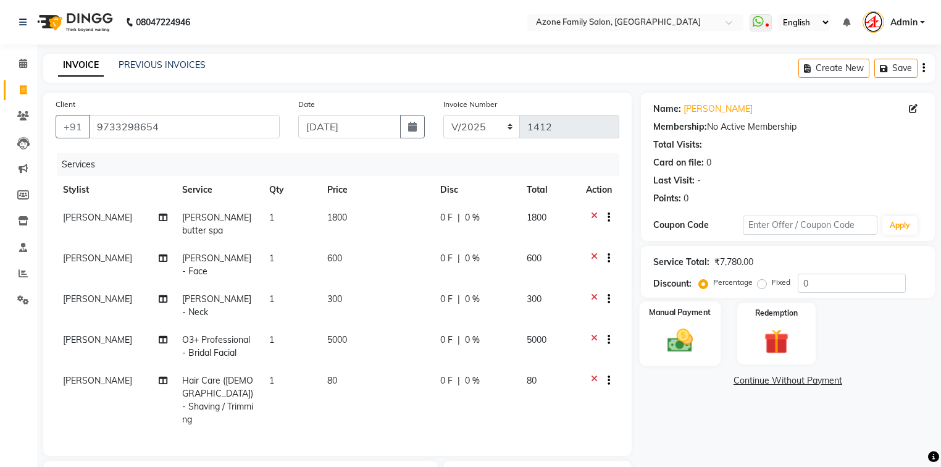
click at [694, 331] on img at bounding box center [680, 341] width 42 height 30
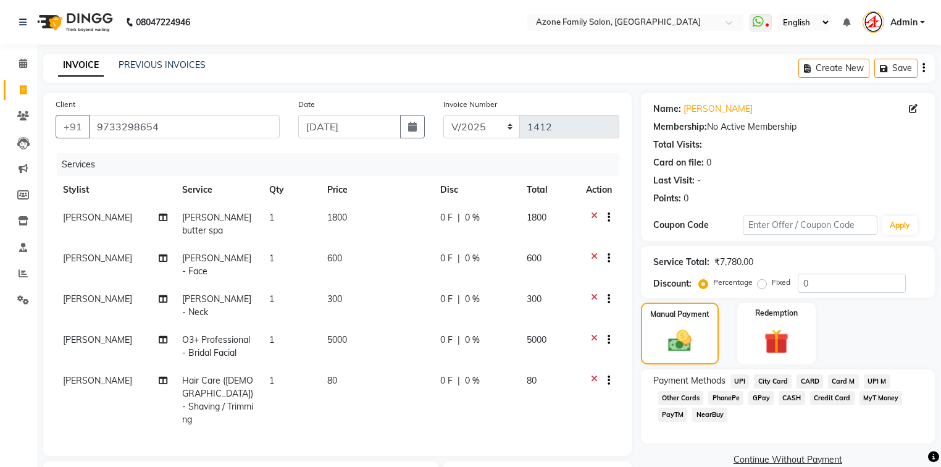
click at [727, 395] on span "PhonePe" at bounding box center [726, 398] width 35 height 14
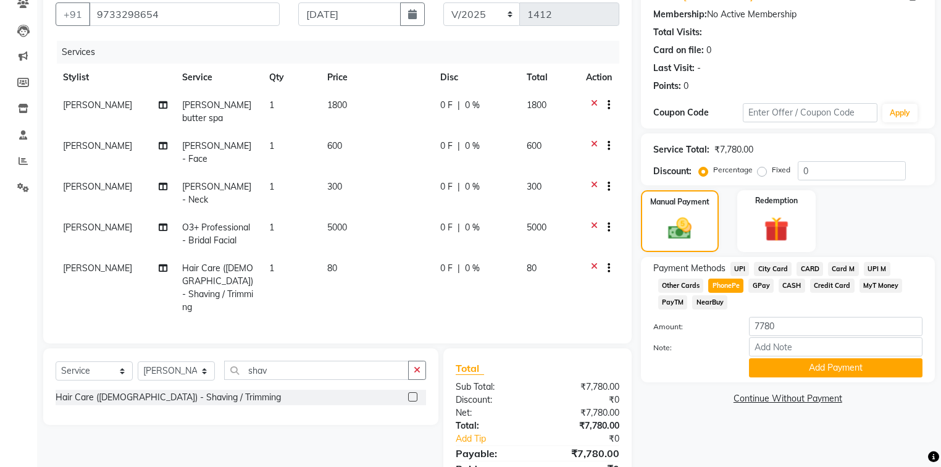
scroll to position [131, 0]
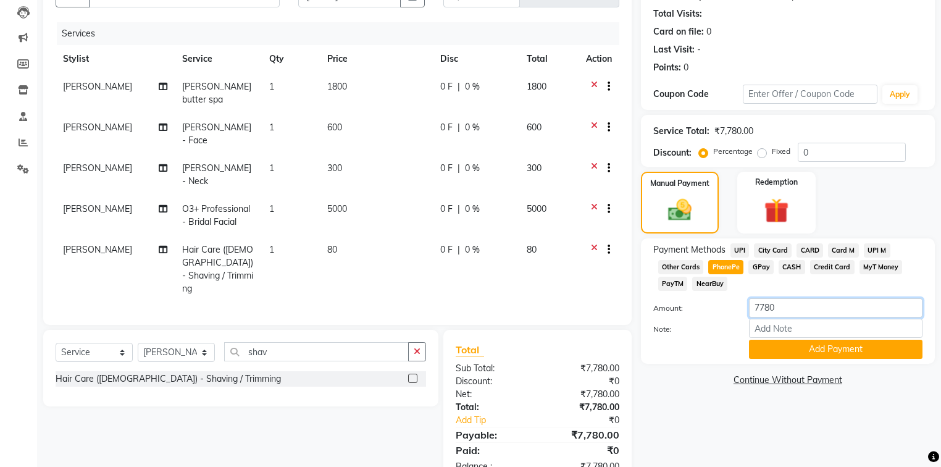
click at [783, 312] on input "7780" at bounding box center [836, 307] width 174 height 19
type input "7700"
click at [783, 350] on button "Add Payment" at bounding box center [836, 349] width 174 height 19
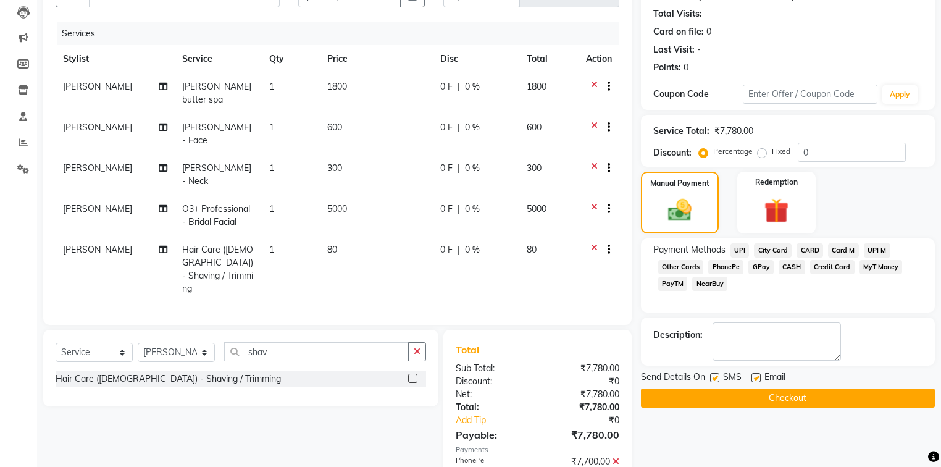
click at [791, 262] on span "CASH" at bounding box center [792, 267] width 27 height 14
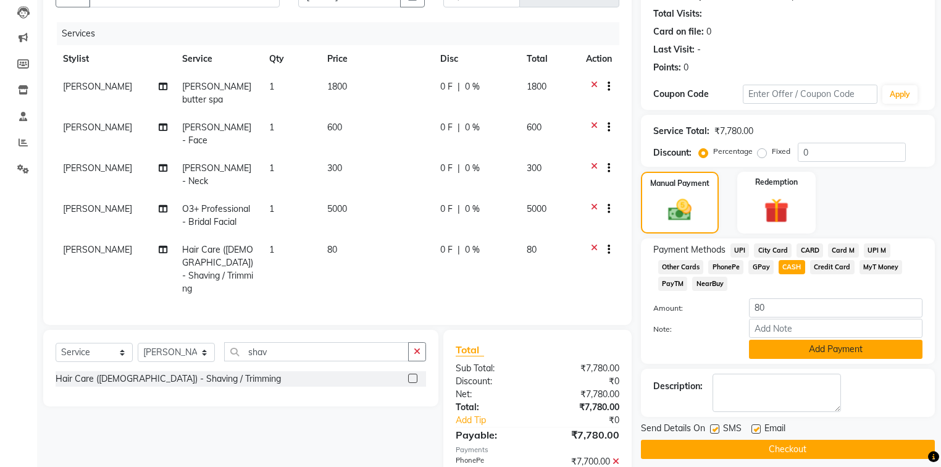
click at [780, 350] on button "Add Payment" at bounding box center [836, 349] width 174 height 19
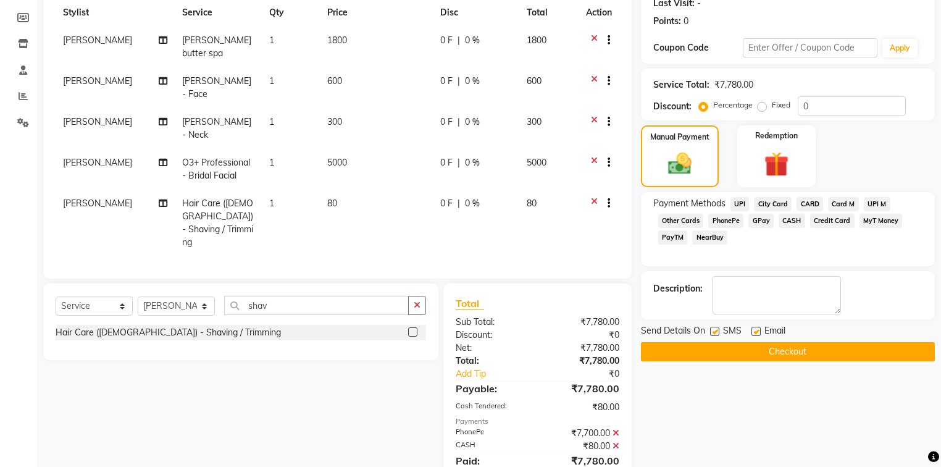
scroll to position [188, 0]
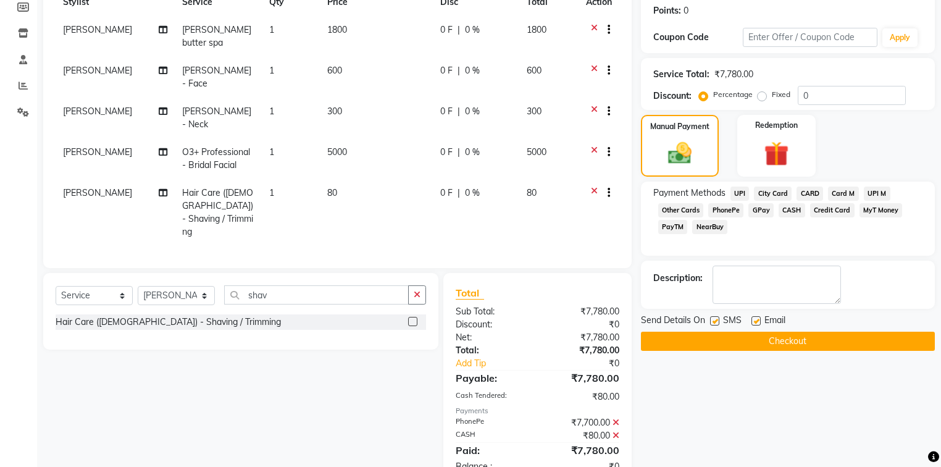
click at [760, 339] on button "Checkout" at bounding box center [788, 341] width 294 height 19
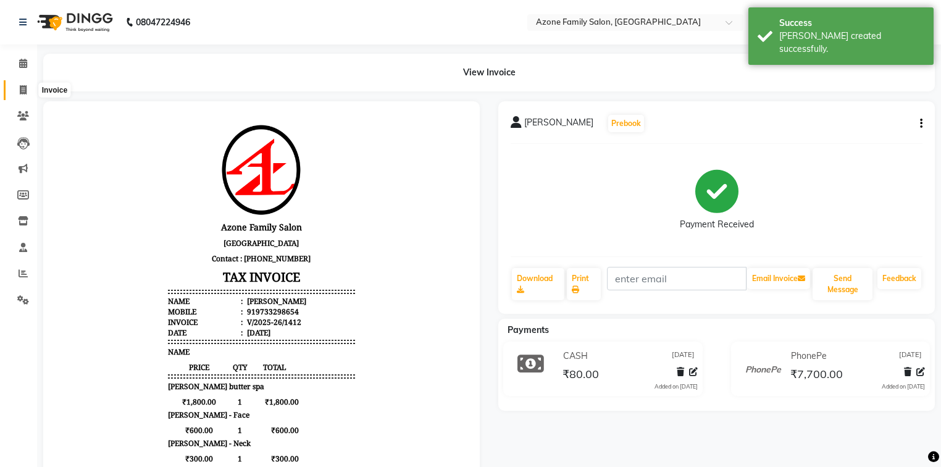
click at [18, 87] on span at bounding box center [23, 90] width 22 height 14
select select "service"
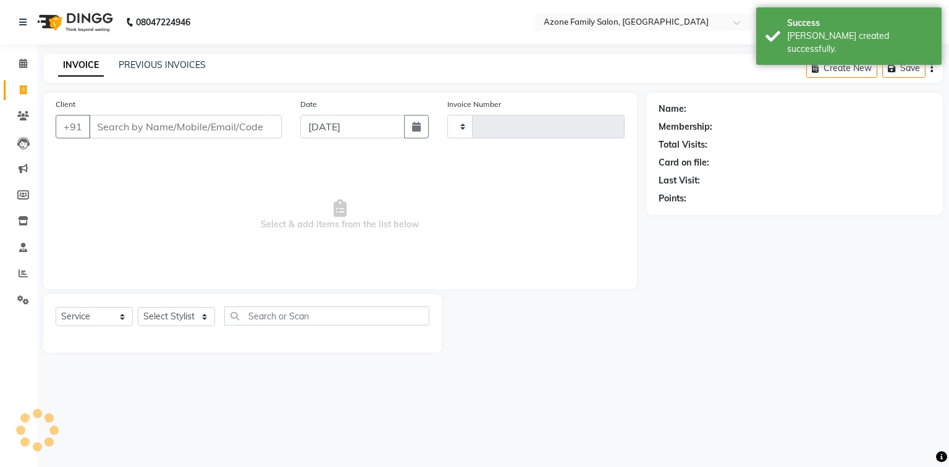
type input "1413"
select select "5098"
click at [145, 64] on link "PREVIOUS INVOICES" at bounding box center [162, 64] width 87 height 11
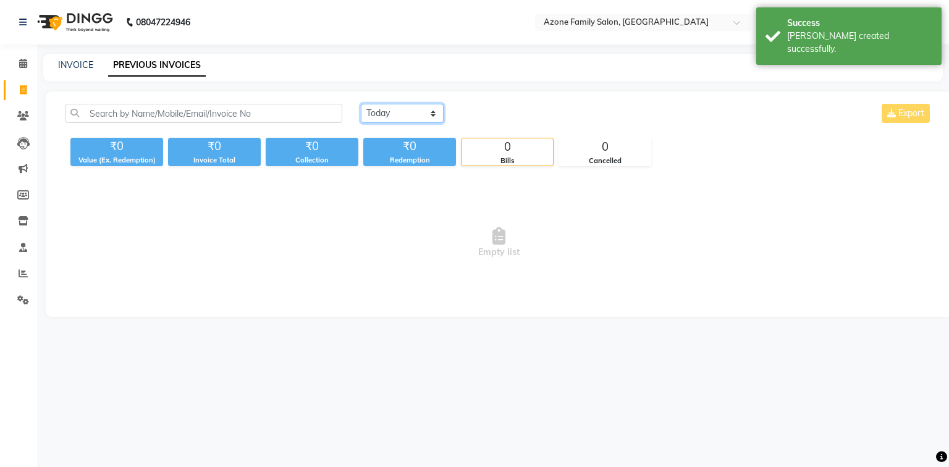
click at [405, 116] on select "[DATE] [DATE] Custom Range" at bounding box center [402, 113] width 83 height 19
select select "[DATE]"
click at [361, 104] on select "[DATE] [DATE] Custom Range" at bounding box center [402, 113] width 83 height 19
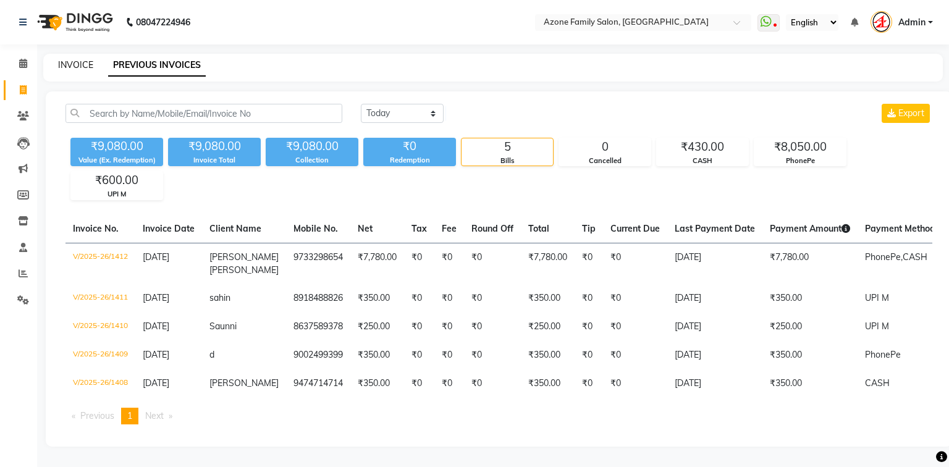
click at [74, 64] on link "INVOICE" at bounding box center [75, 64] width 35 height 11
select select "service"
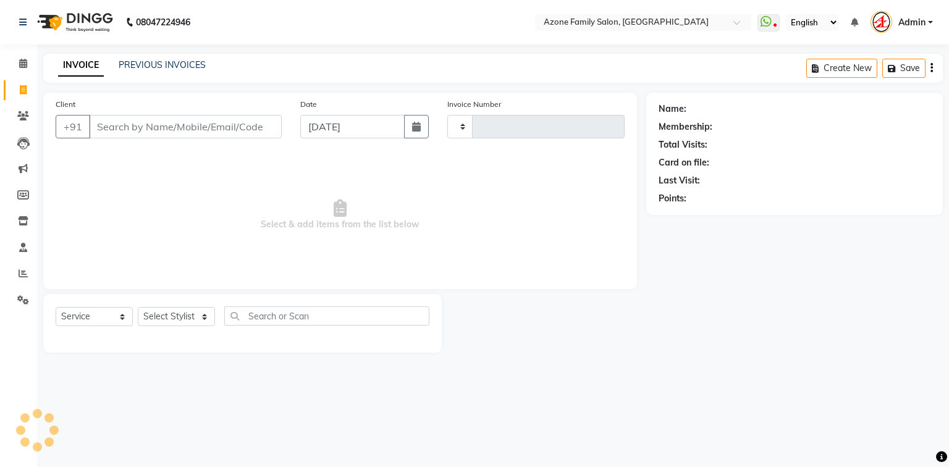
type input "1413"
select select "5098"
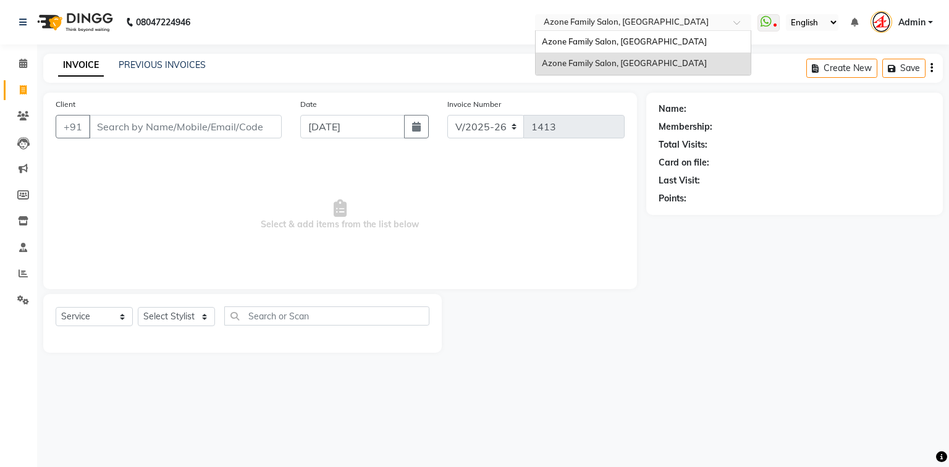
click at [573, 20] on input "text" at bounding box center [630, 23] width 179 height 12
click at [572, 40] on span "Azone Family Salon, [GEOGRAPHIC_DATA]" at bounding box center [624, 41] width 165 height 10
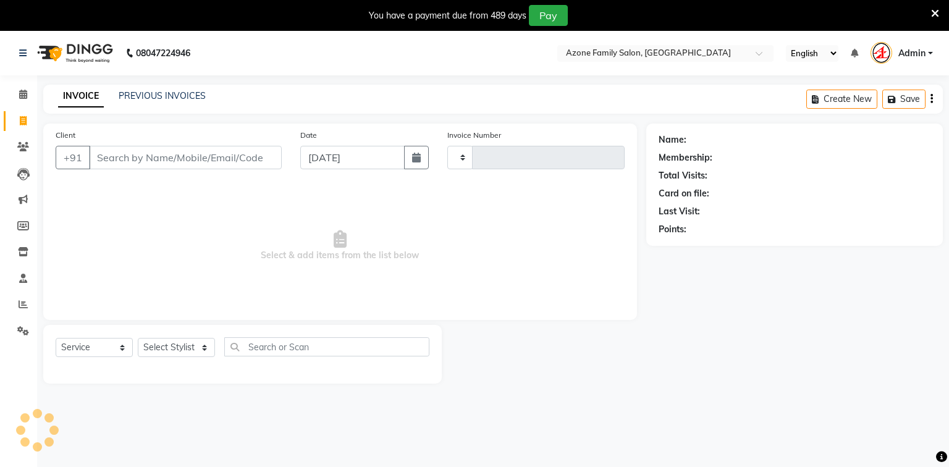
select select "service"
type input "2593"
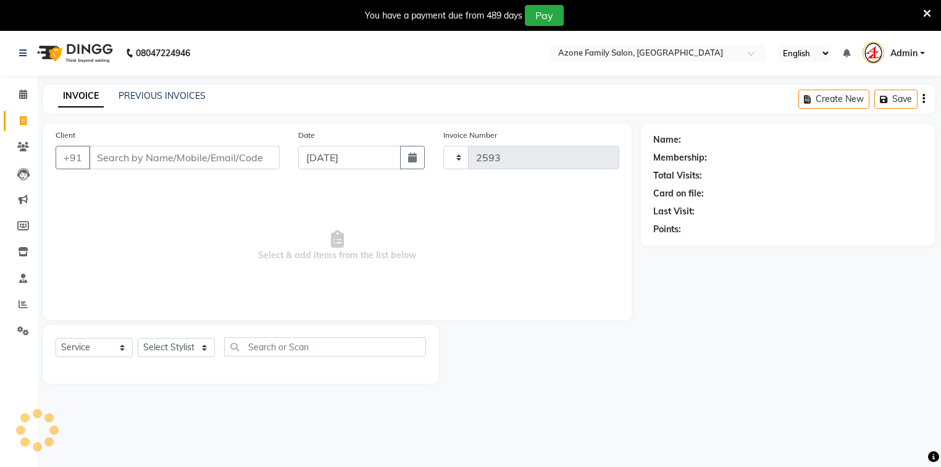
select select "4296"
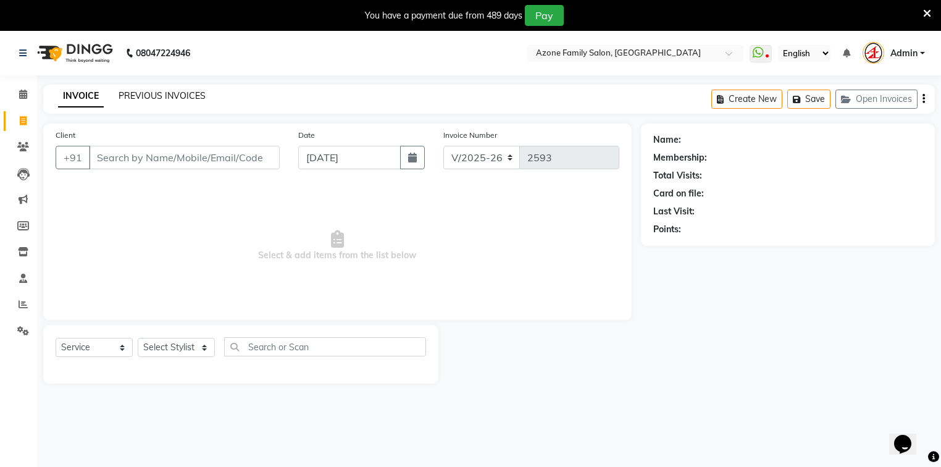
click at [175, 95] on link "PREVIOUS INVOICES" at bounding box center [162, 95] width 87 height 11
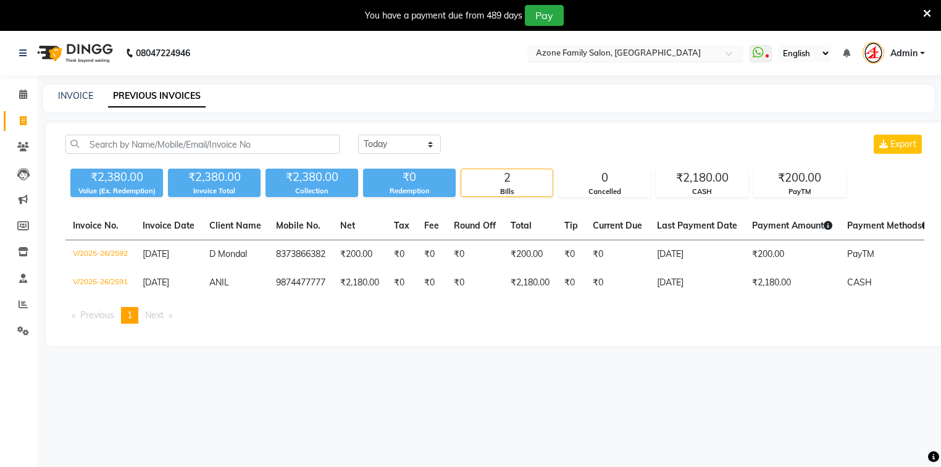
click at [629, 54] on input "text" at bounding box center [623, 54] width 179 height 12
click at [379, 137] on select "[DATE] [DATE] Custom Range" at bounding box center [399, 144] width 83 height 19
select select "[DATE]"
click at [358, 135] on select "[DATE] [DATE] Custom Range" at bounding box center [399, 144] width 83 height 19
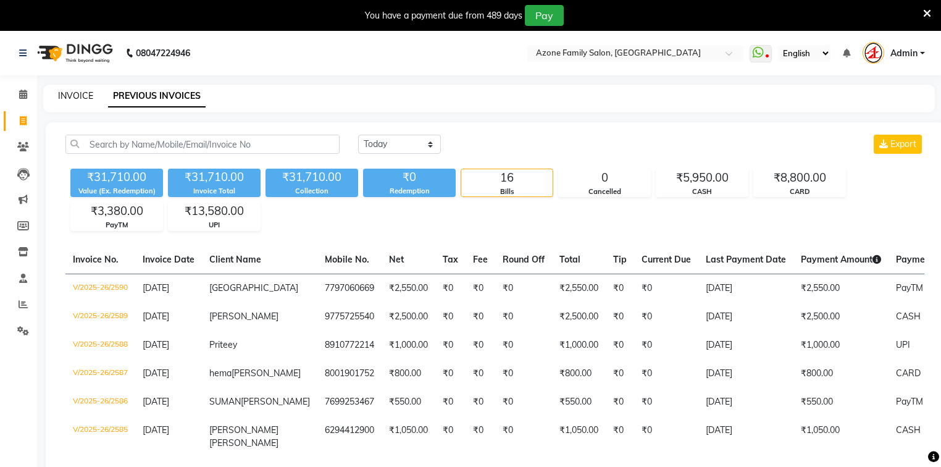
click at [70, 96] on link "INVOICE" at bounding box center [75, 95] width 35 height 11
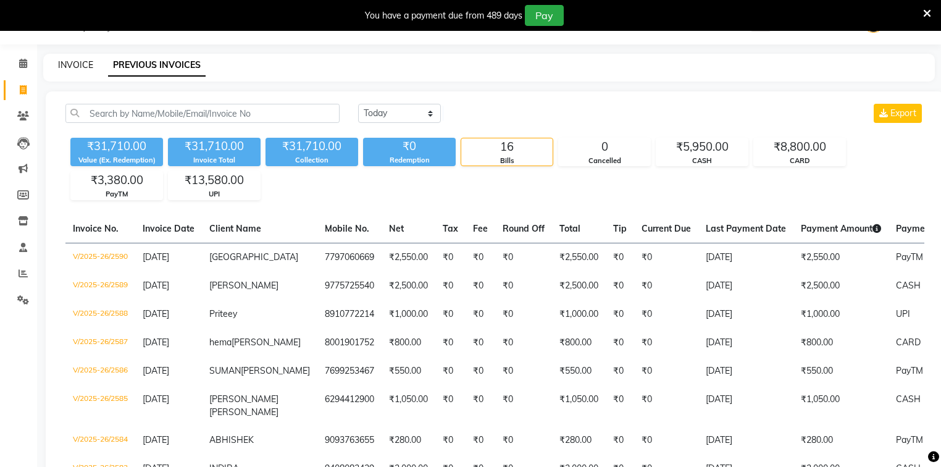
select select "4296"
select select "service"
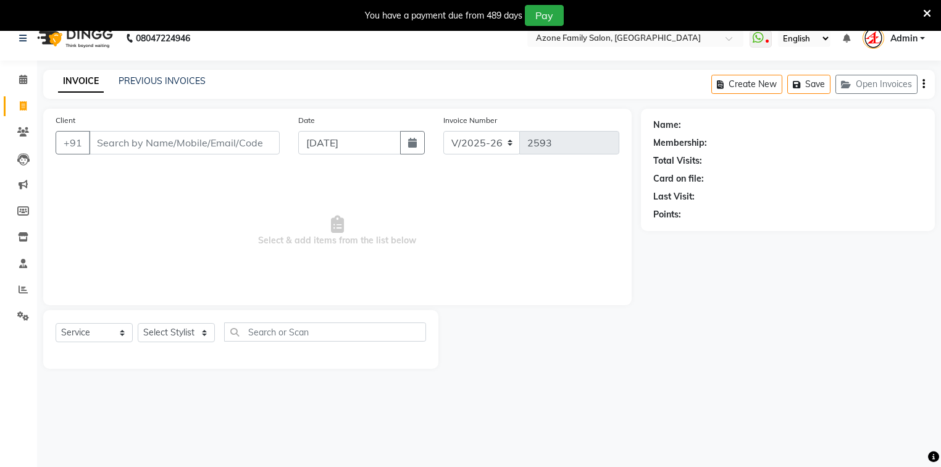
scroll to position [0, 0]
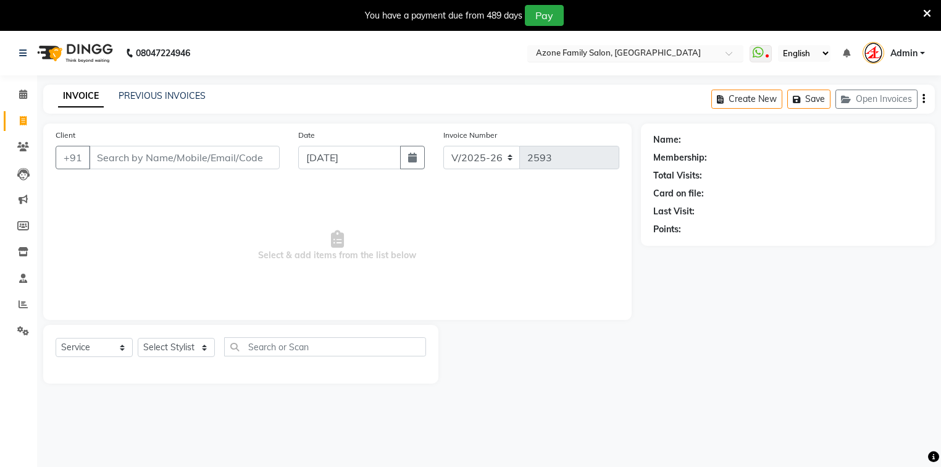
click at [576, 52] on input "text" at bounding box center [623, 54] width 179 height 12
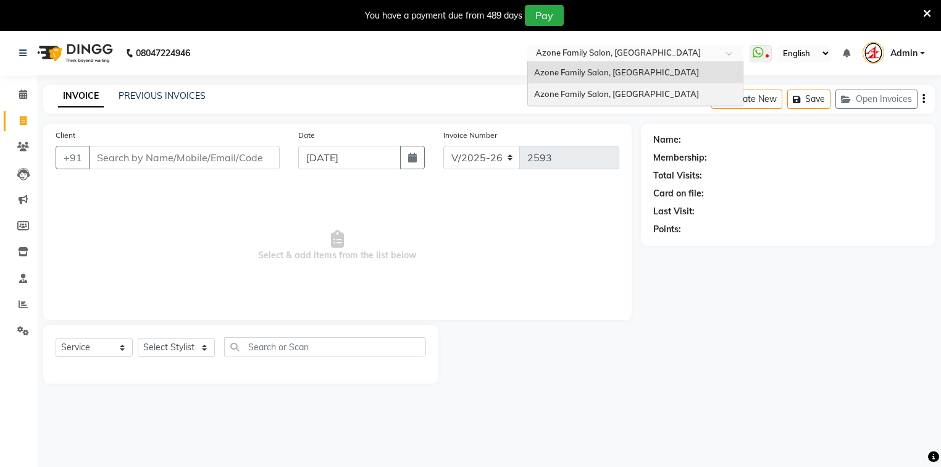
click at [568, 100] on div "Azone Family Salon, [GEOGRAPHIC_DATA]" at bounding box center [635, 94] width 215 height 22
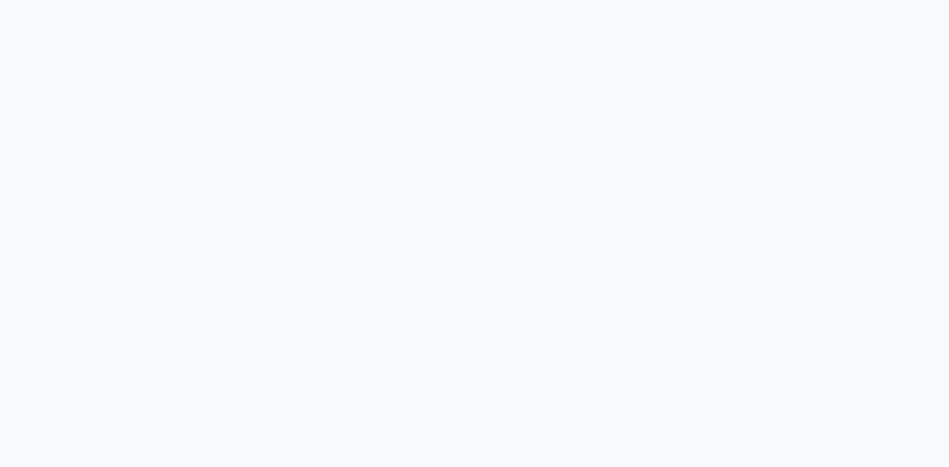
select select "service"
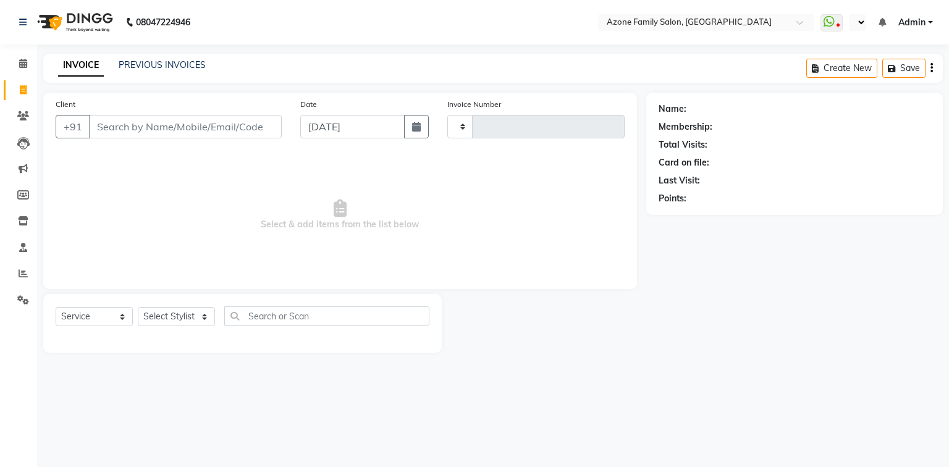
type input "1413"
select select "5098"
select select "en"
